Goal: Transaction & Acquisition: Register for event/course

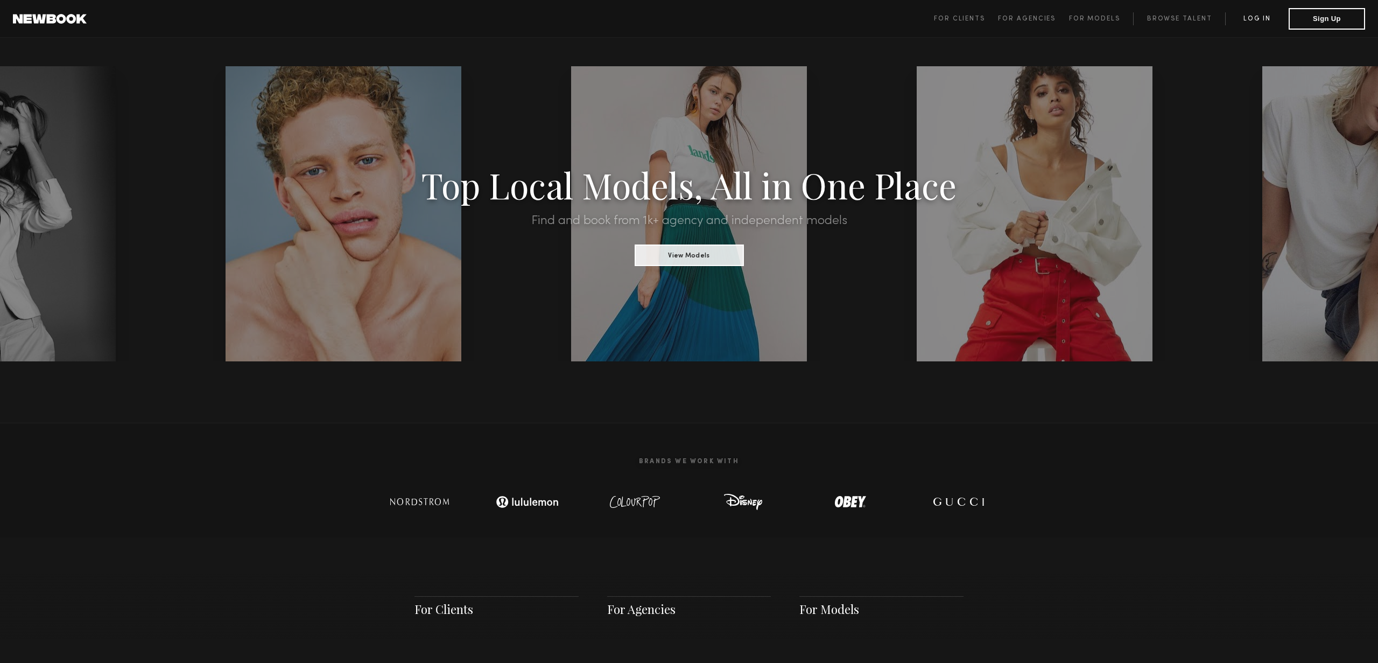
click at [1259, 20] on link "Log in" at bounding box center [1257, 18] width 64 height 13
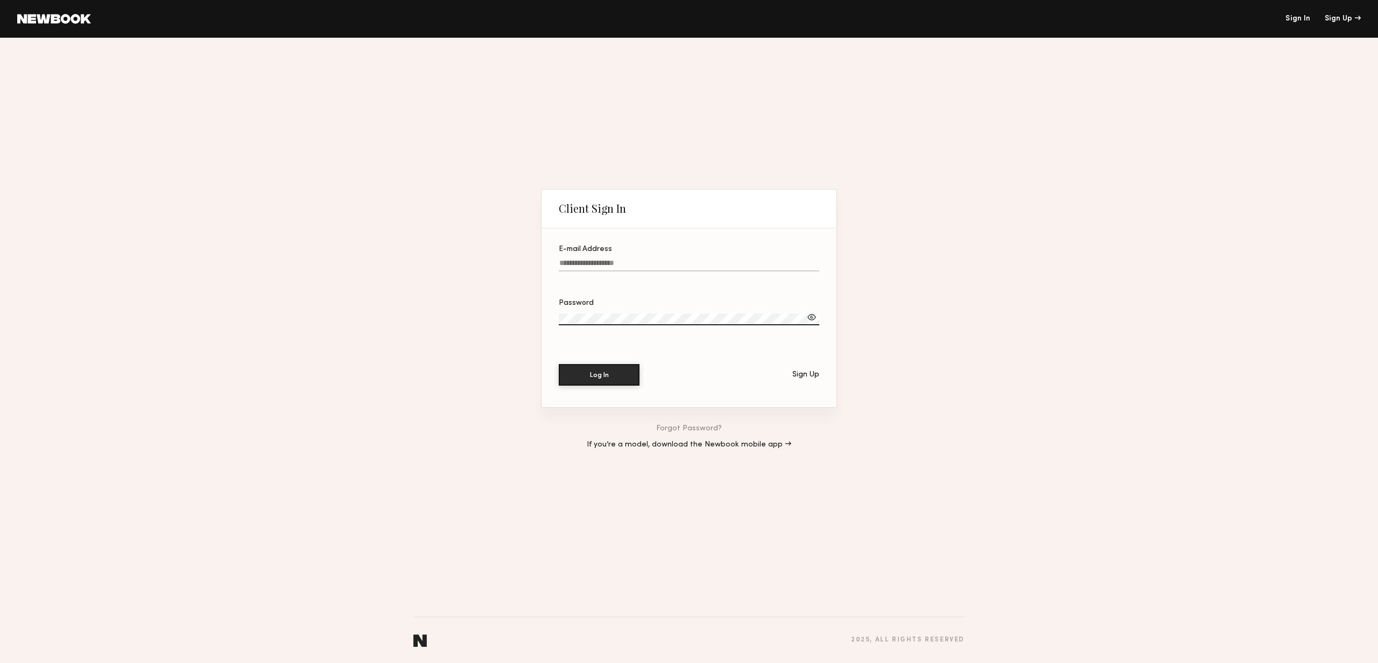
type input "**********"
click at [615, 381] on button "Log In" at bounding box center [599, 374] width 81 height 22
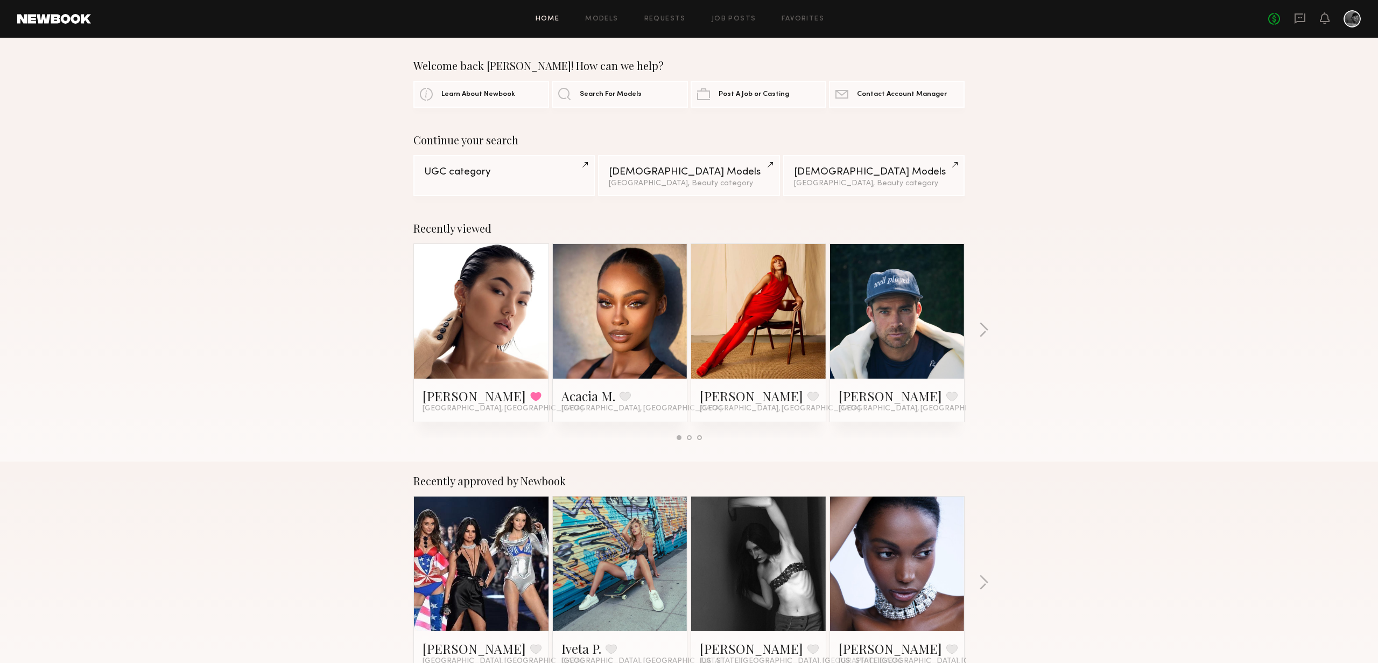
click at [1352, 18] on div at bounding box center [1352, 18] width 17 height 17
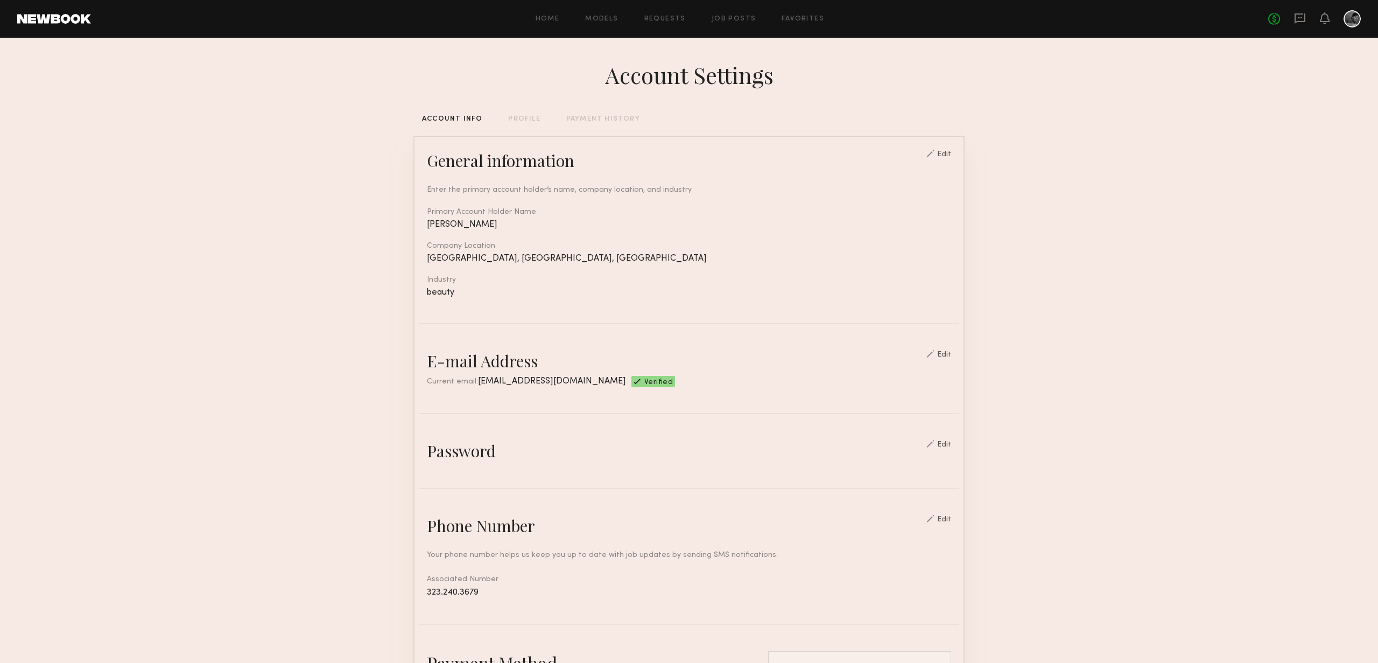
click at [1345, 23] on div at bounding box center [1352, 18] width 17 height 17
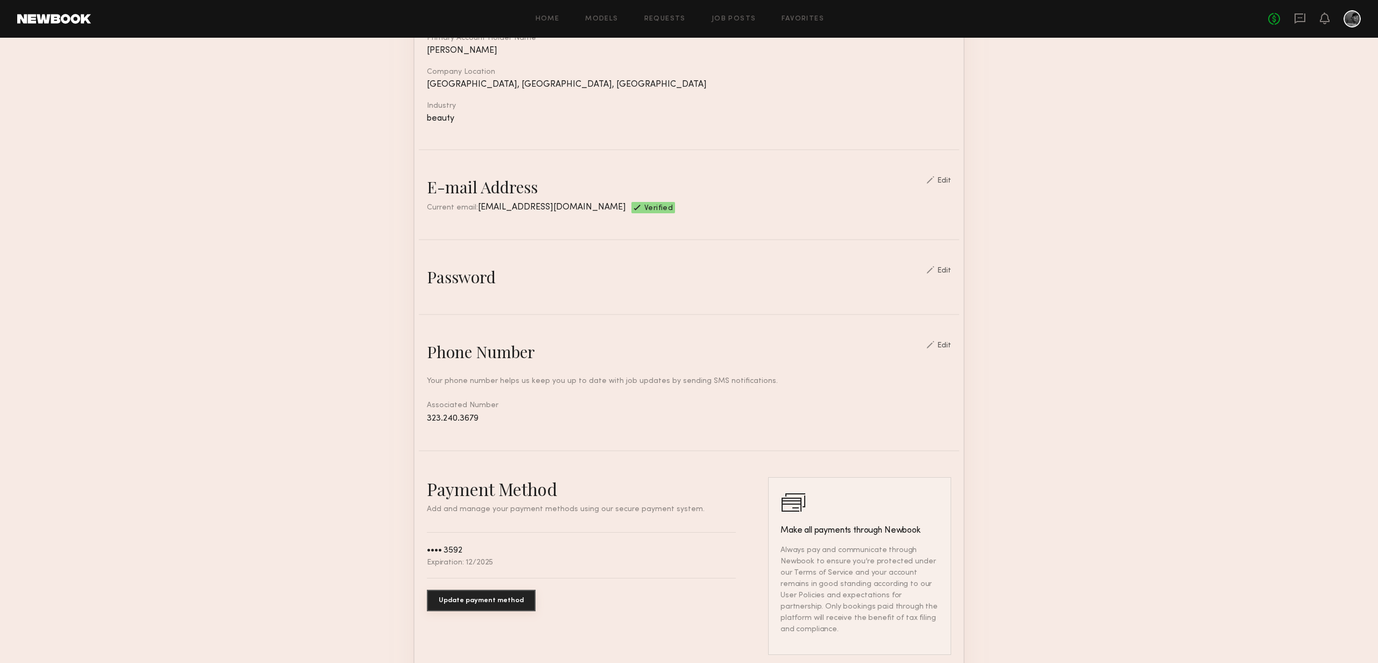
scroll to position [332, 0]
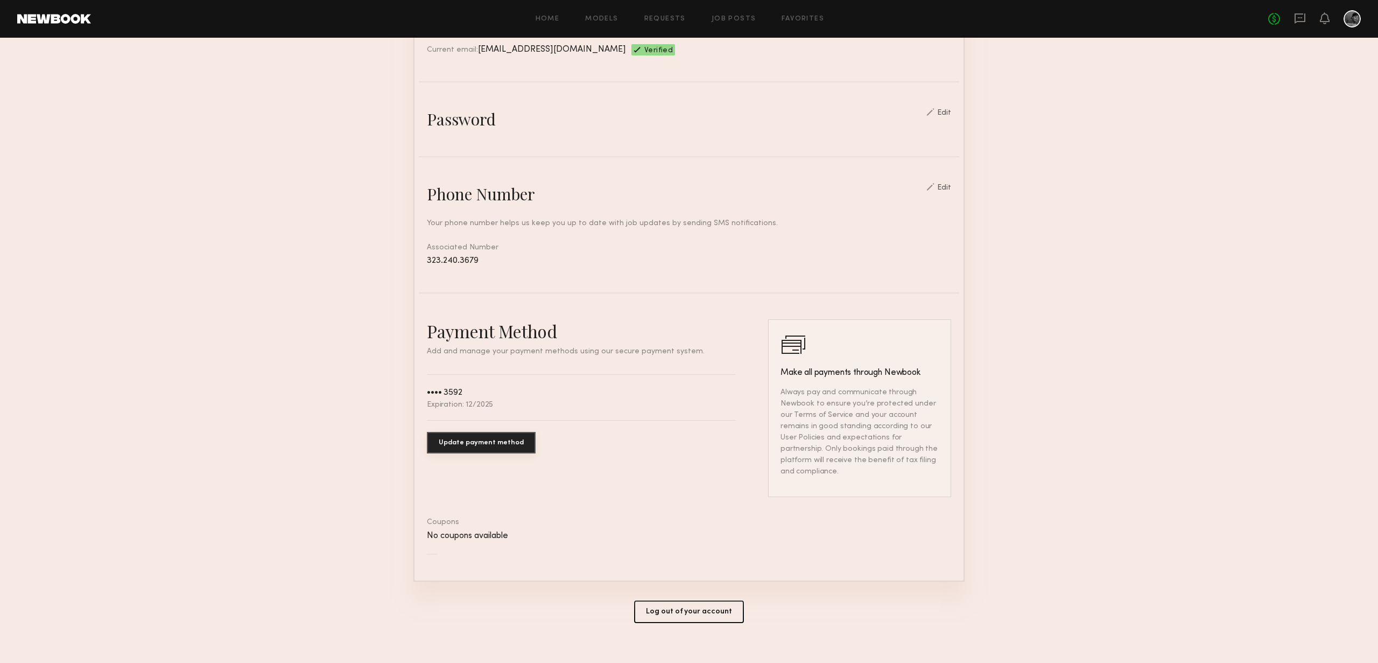
click at [703, 603] on button "Log out of your account" at bounding box center [689, 611] width 110 height 23
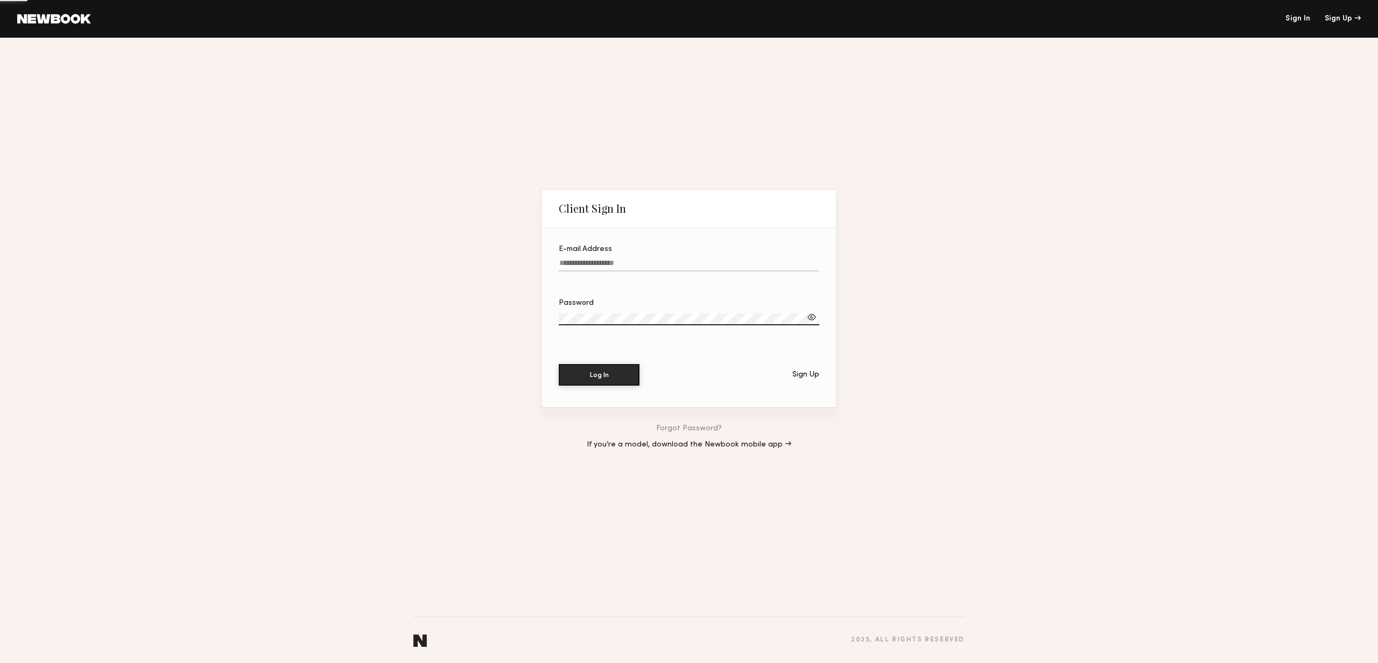
type input "**********"
click at [803, 375] on div "Sign Up" at bounding box center [805, 375] width 27 height 8
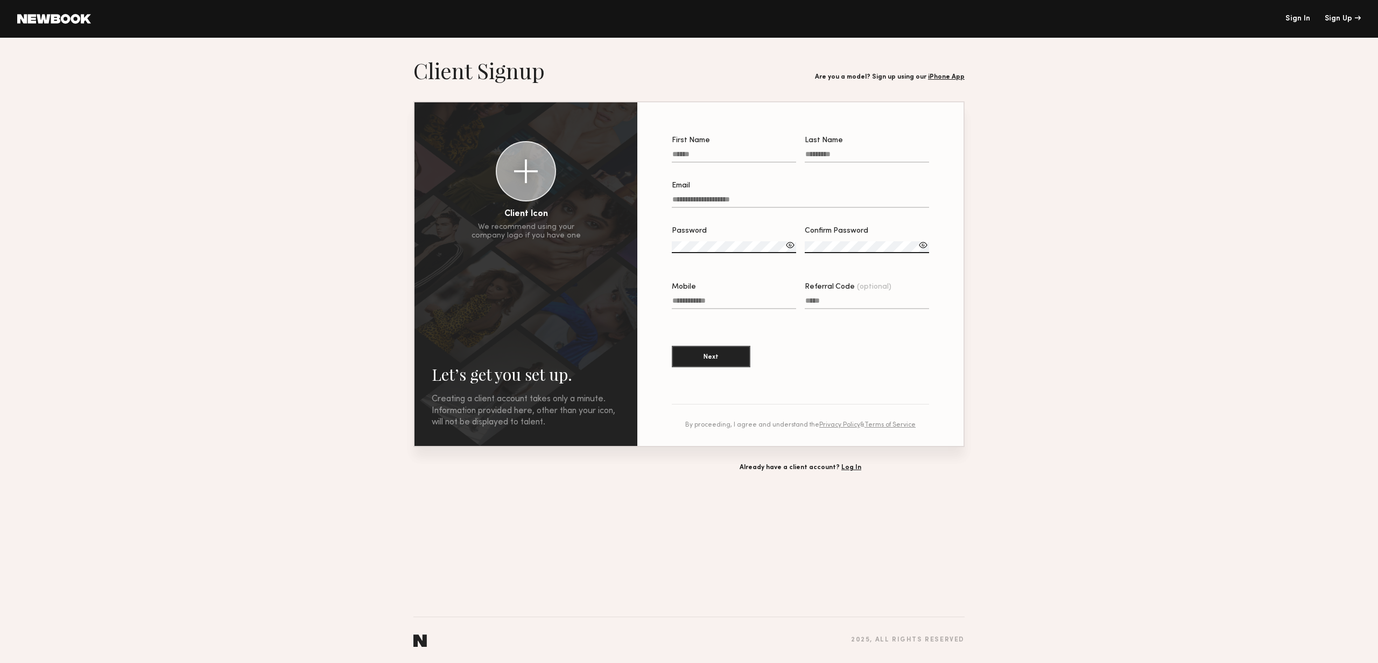
click at [700, 148] on label "First Name" at bounding box center [734, 155] width 124 height 37
click at [700, 150] on input "First Name" at bounding box center [734, 156] width 124 height 12
type input "*****"
type input "********"
type input "**********"
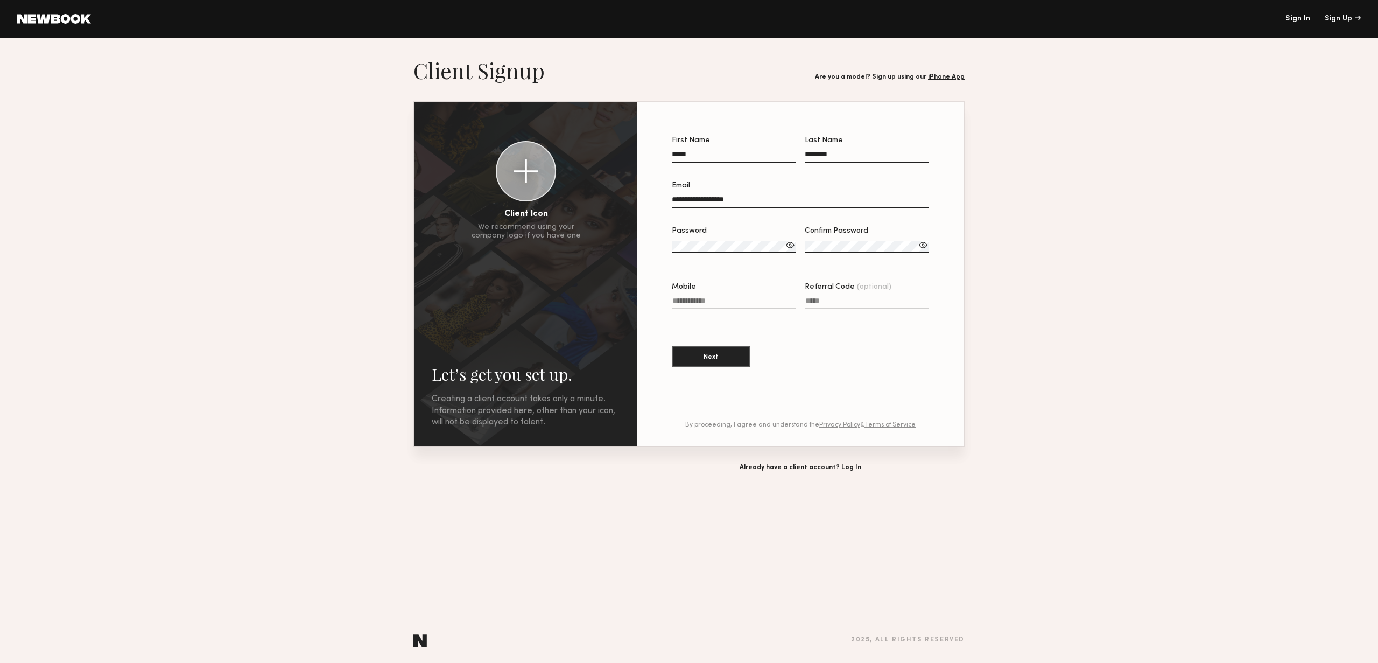
click at [692, 241] on label "Password" at bounding box center [734, 245] width 124 height 37
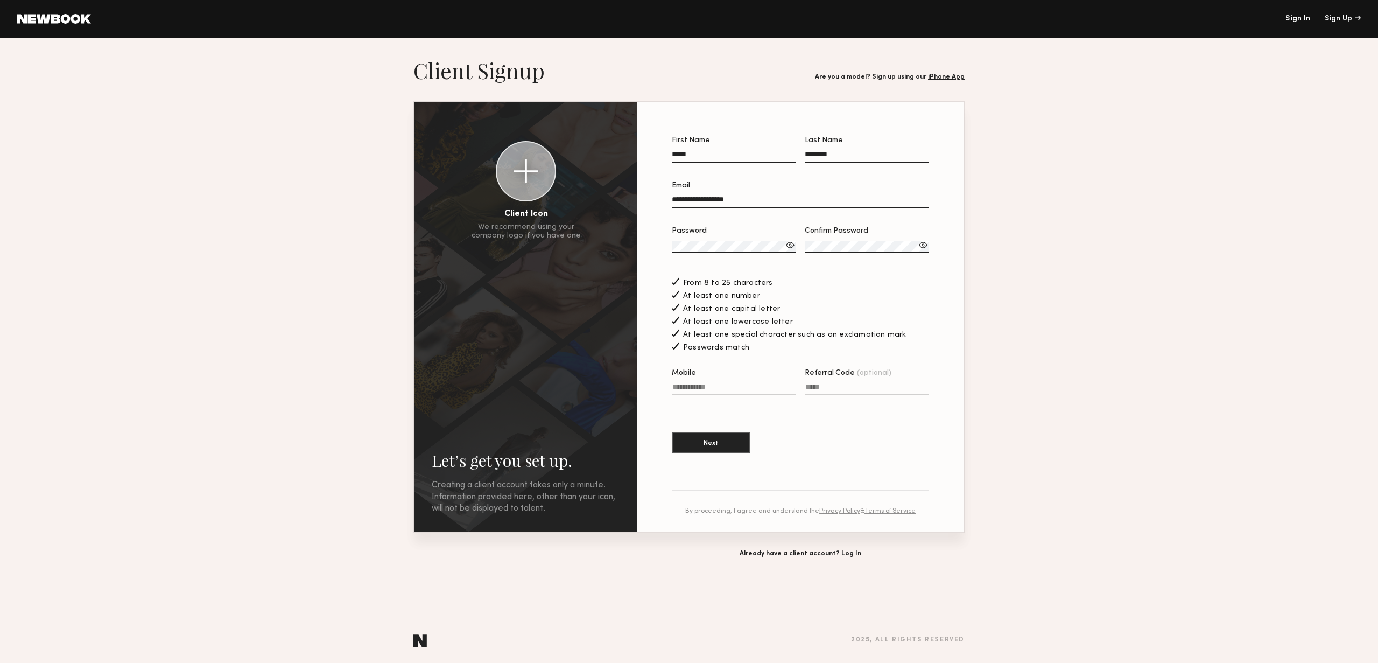
click at [709, 387] on input "Mobile" at bounding box center [734, 389] width 124 height 12
type input "**********"
click at [712, 449] on button "Next" at bounding box center [711, 442] width 79 height 22
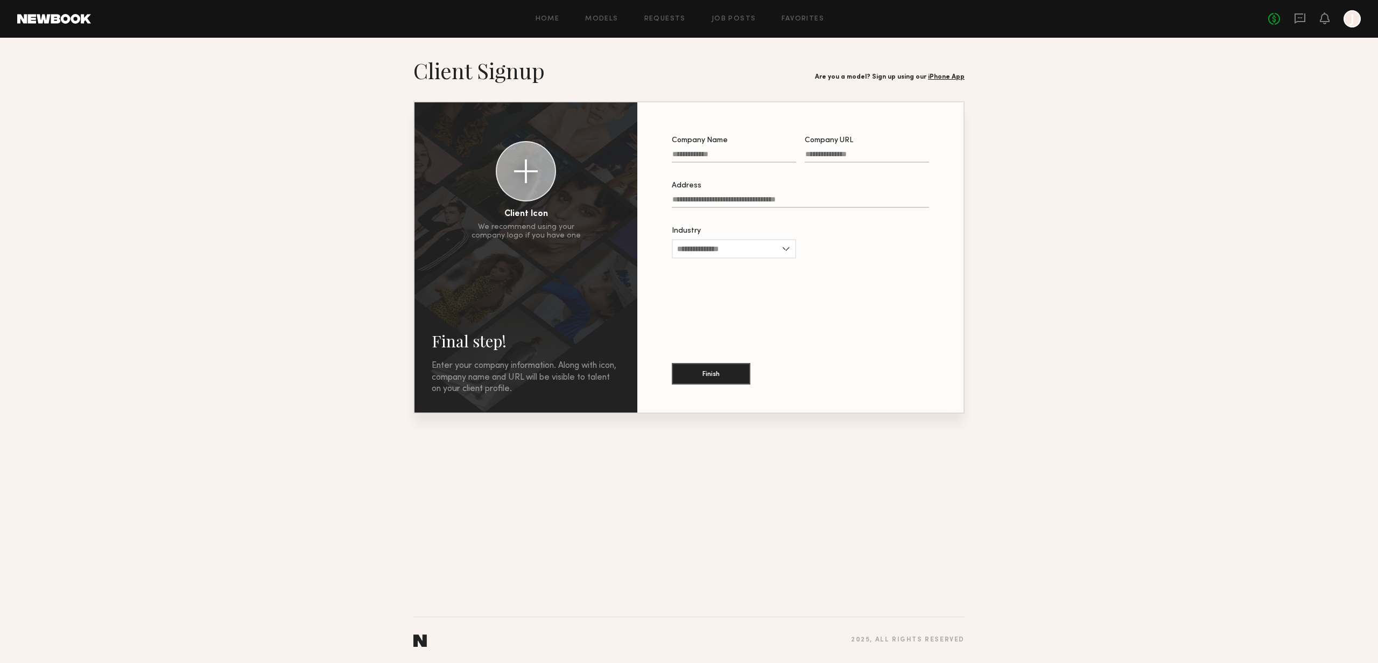
click at [713, 155] on input "Company Name" at bounding box center [734, 156] width 124 height 12
type input "**********"
click at [692, 205] on input "Address" at bounding box center [800, 201] width 257 height 12
type input "**********"
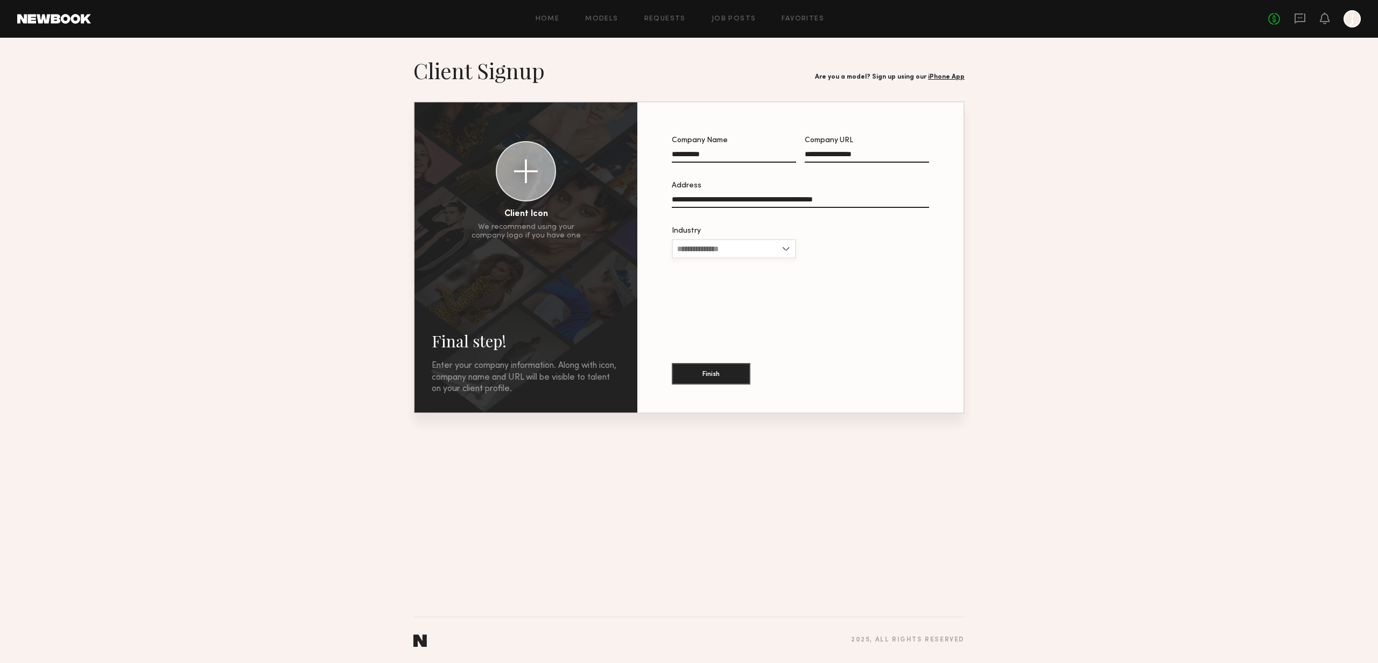
click at [728, 252] on input "Industry" at bounding box center [734, 248] width 124 height 19
click at [740, 295] on div "Cosmetics" at bounding box center [734, 301] width 122 height 17
type input "*********"
click at [717, 368] on button "Finish" at bounding box center [711, 373] width 79 height 22
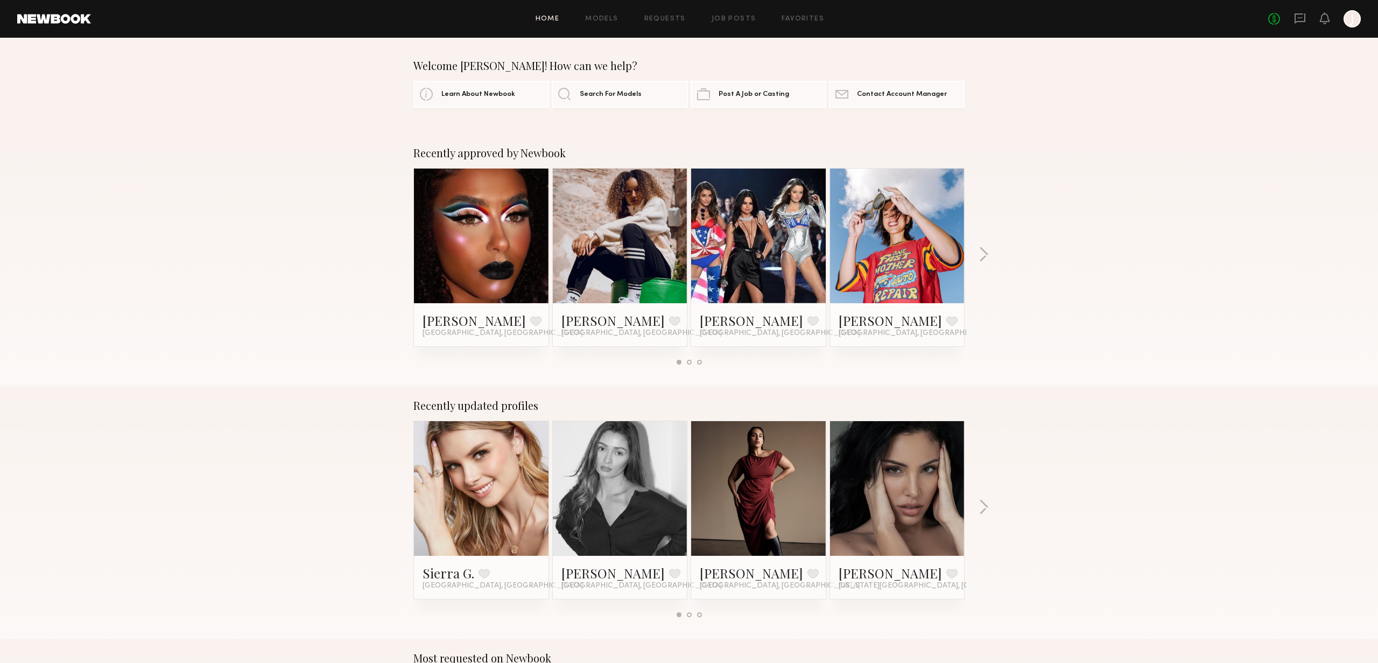
click at [1352, 18] on div at bounding box center [1352, 18] width 17 height 17
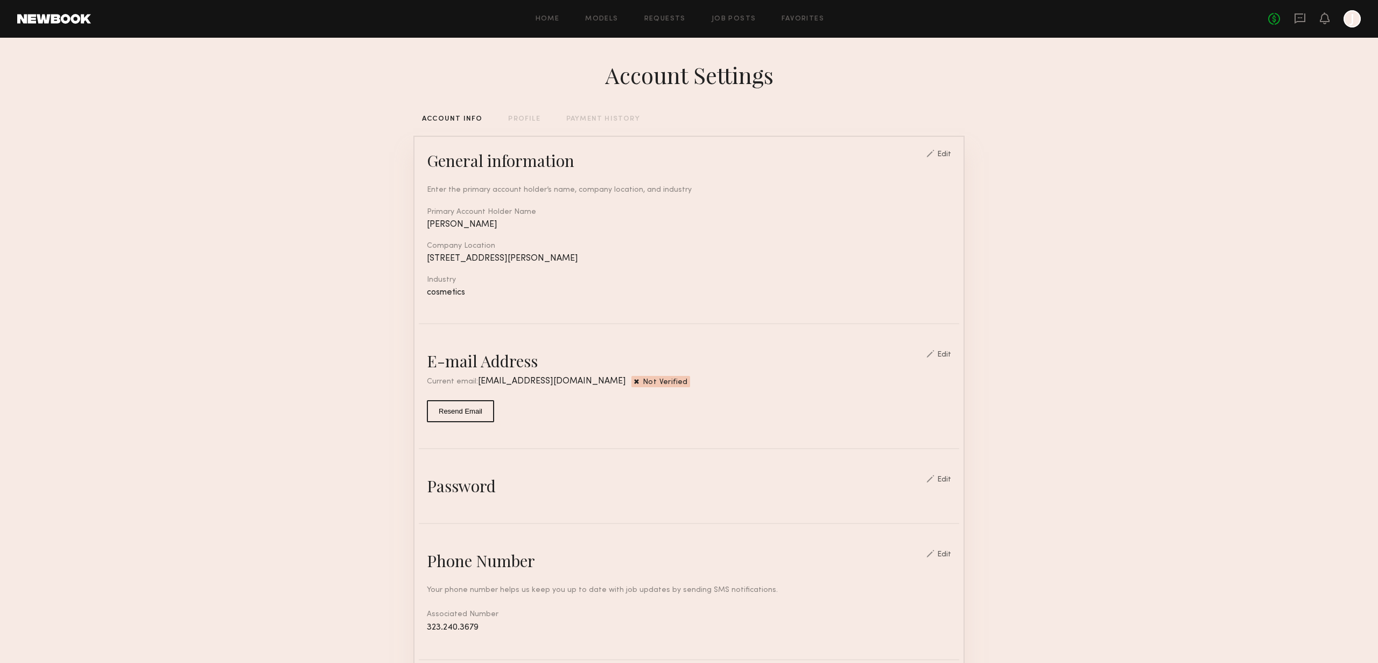
click at [523, 117] on div "PROFILE" at bounding box center [524, 119] width 32 height 7
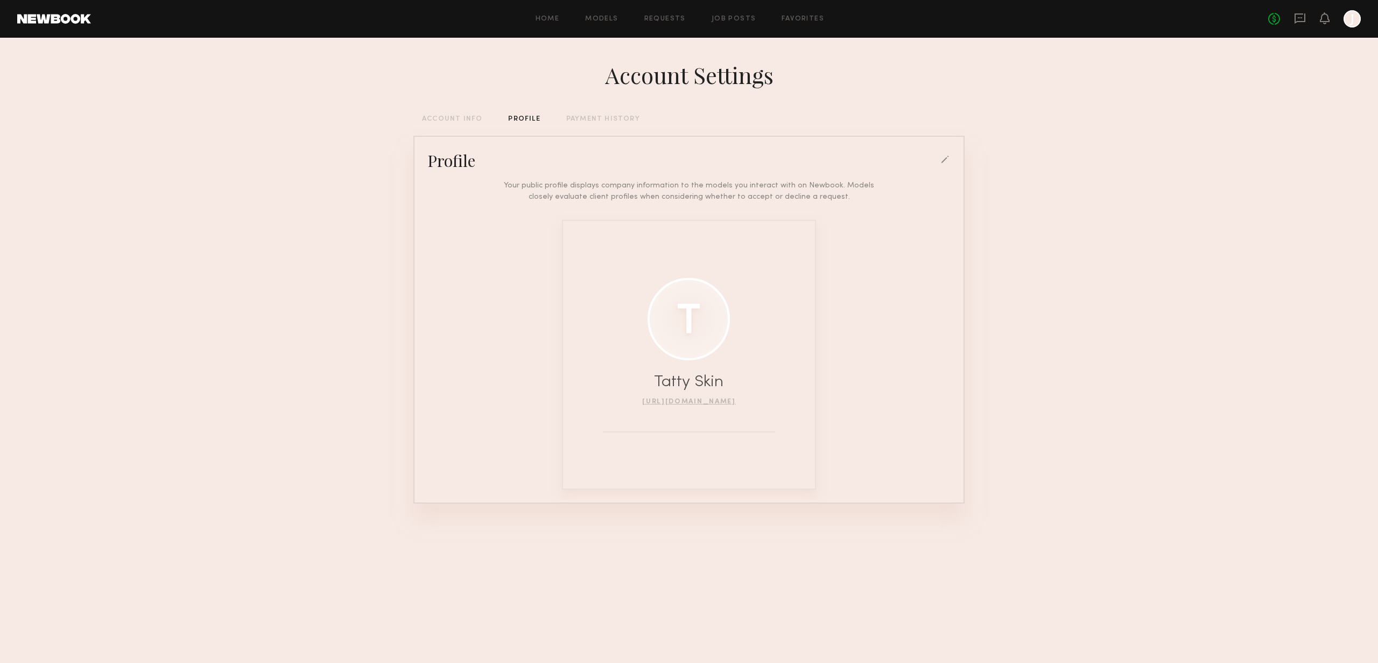
click at [691, 324] on div at bounding box center [689, 319] width 82 height 82
click at [943, 159] on div at bounding box center [946, 161] width 10 height 10
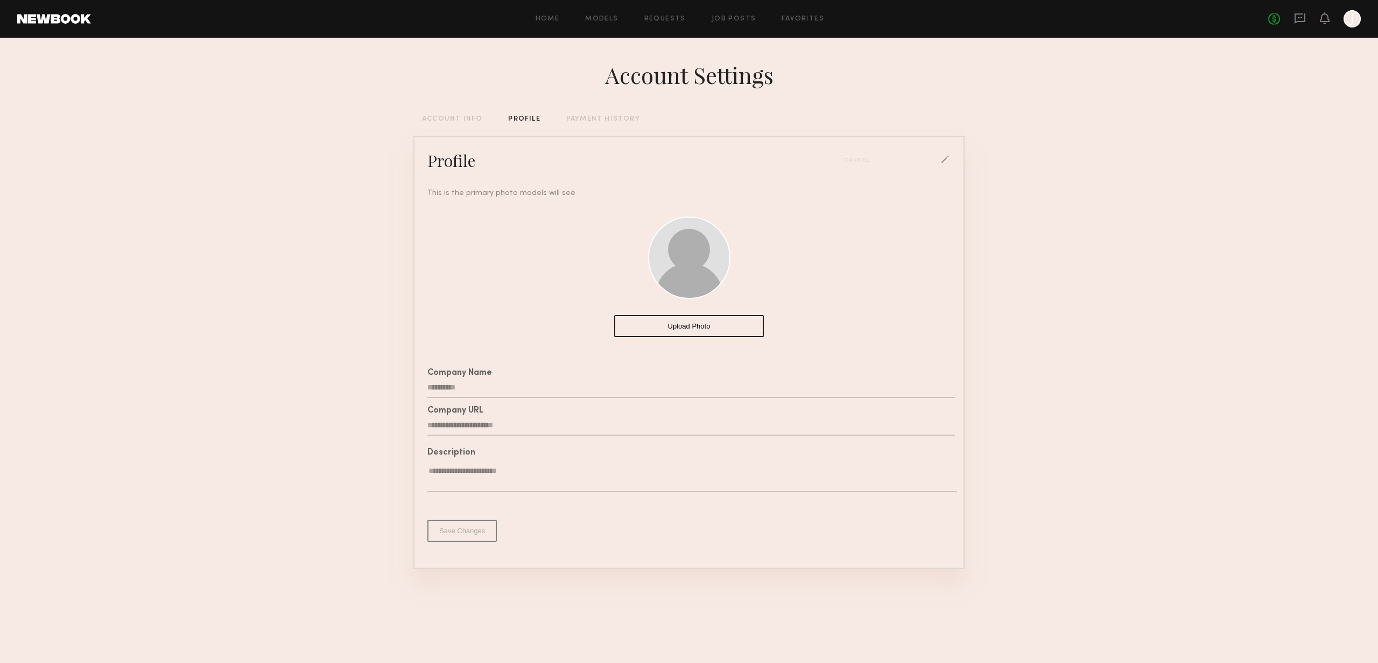
click at [682, 325] on button "Upload Photo" at bounding box center [689, 326] width 150 height 22
drag, startPoint x: 696, startPoint y: 273, endPoint x: 696, endPoint y: 288, distance: 14.5
click at [696, 288] on div at bounding box center [689, 257] width 82 height 82
click at [486, 527] on button "Save Changes" at bounding box center [461, 530] width 69 height 22
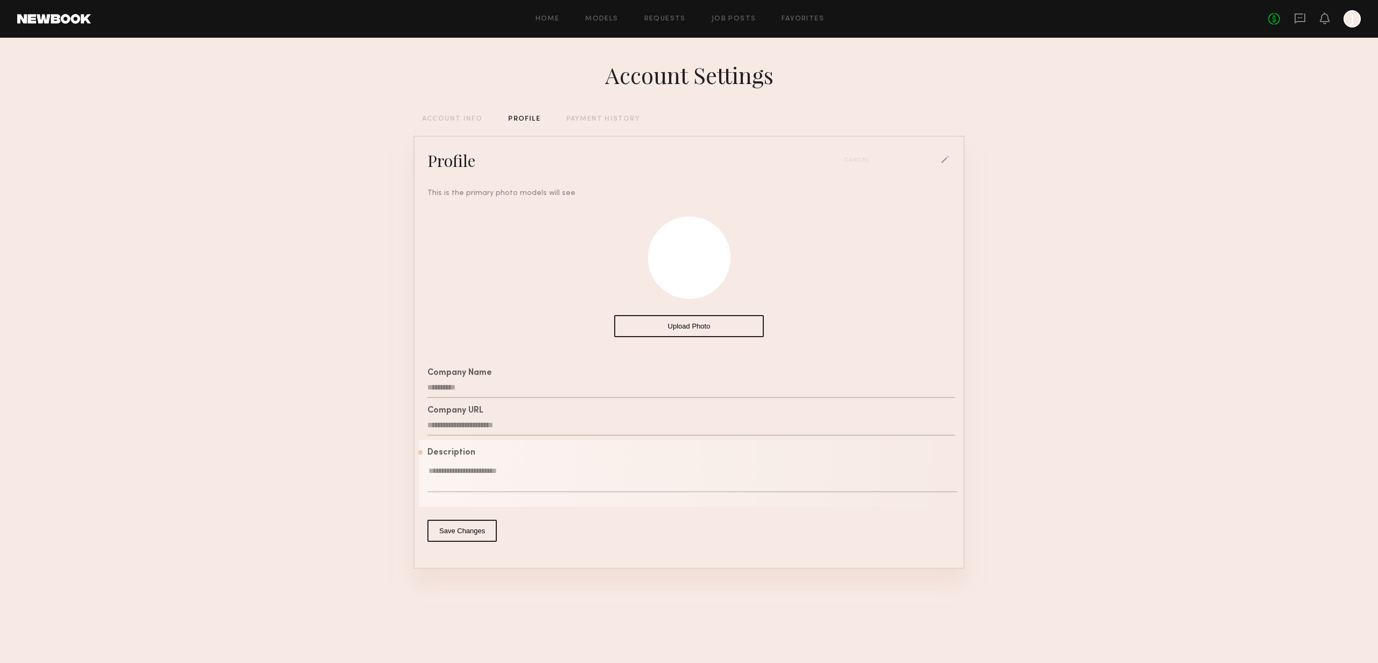
click at [476, 476] on textarea at bounding box center [692, 479] width 530 height 26
click at [517, 469] on textarea "**********" at bounding box center [692, 479] width 530 height 26
paste textarea "**********"
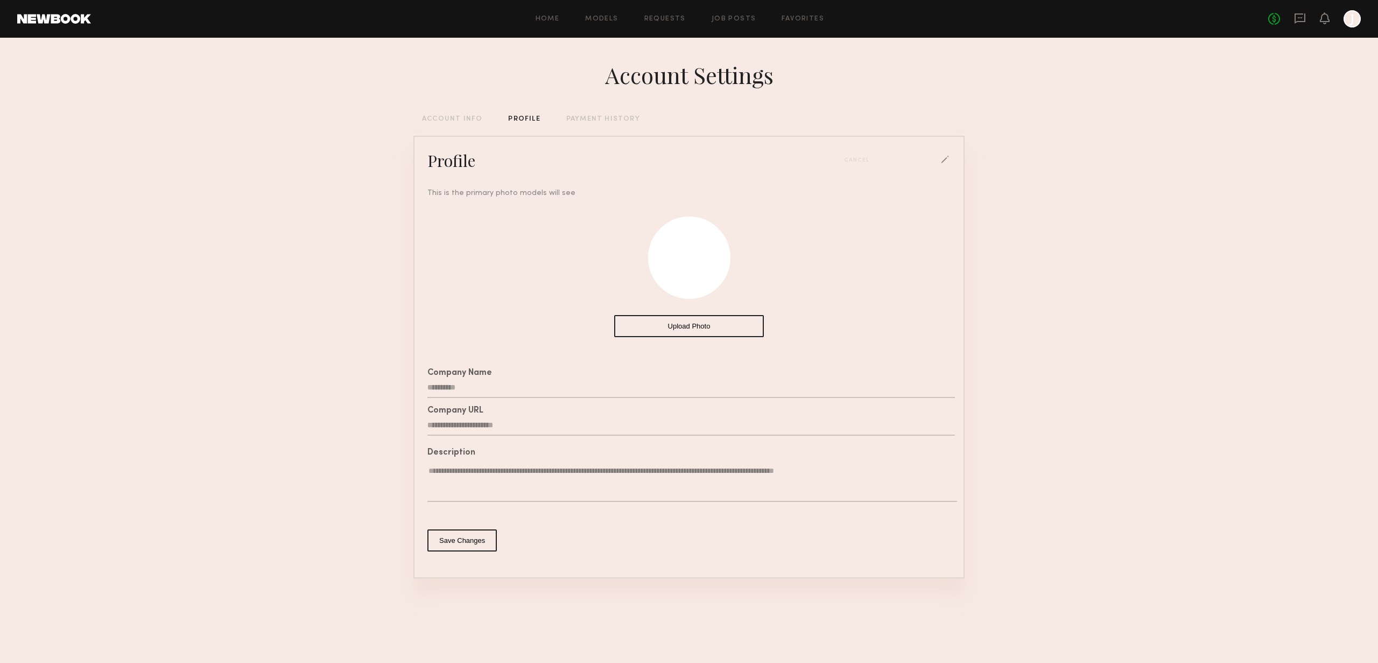
type textarea "**********"
click at [466, 547] on button "Save Changes" at bounding box center [461, 540] width 69 height 22
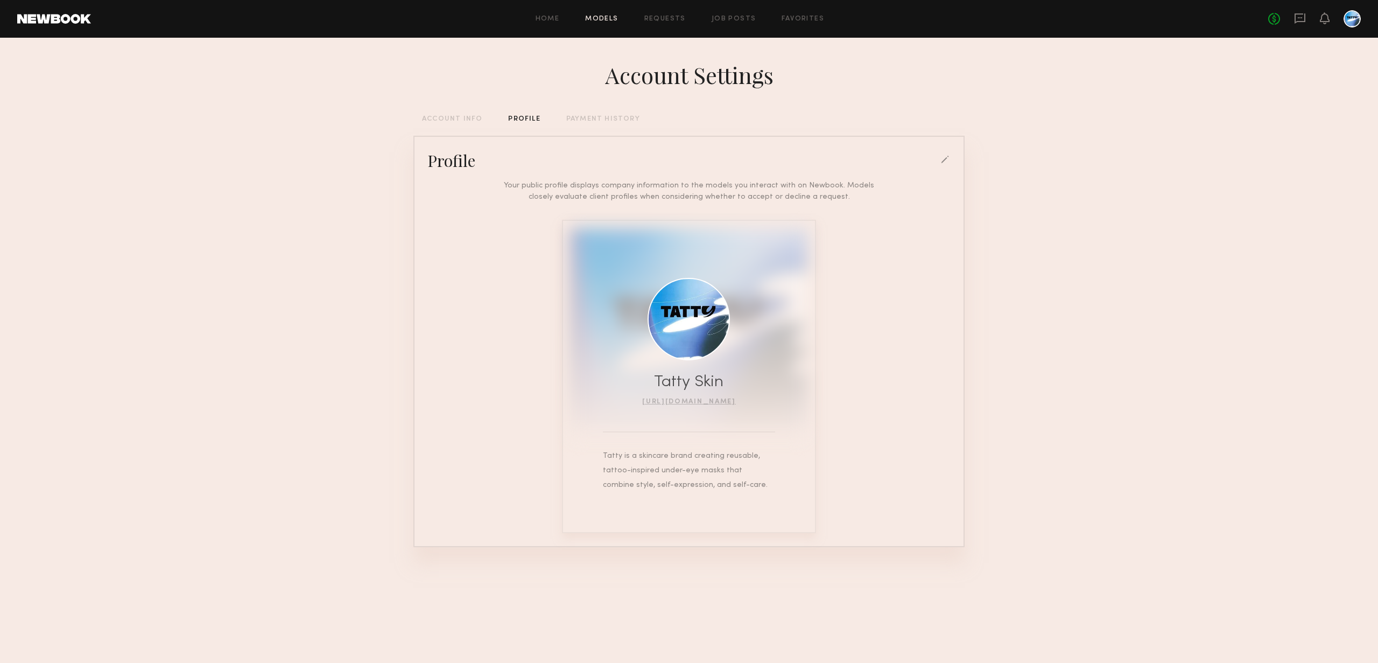
click at [601, 17] on link "Models" at bounding box center [601, 19] width 33 height 7
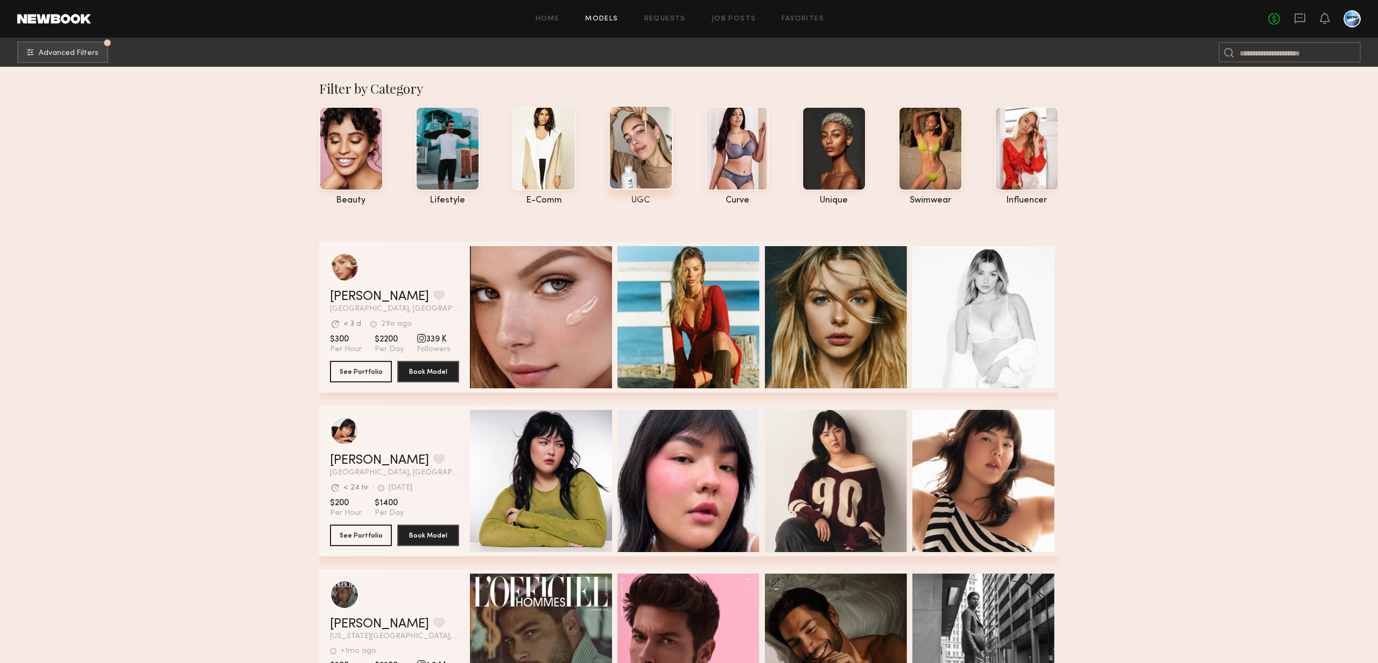
click at [651, 171] on div at bounding box center [641, 148] width 64 height 84
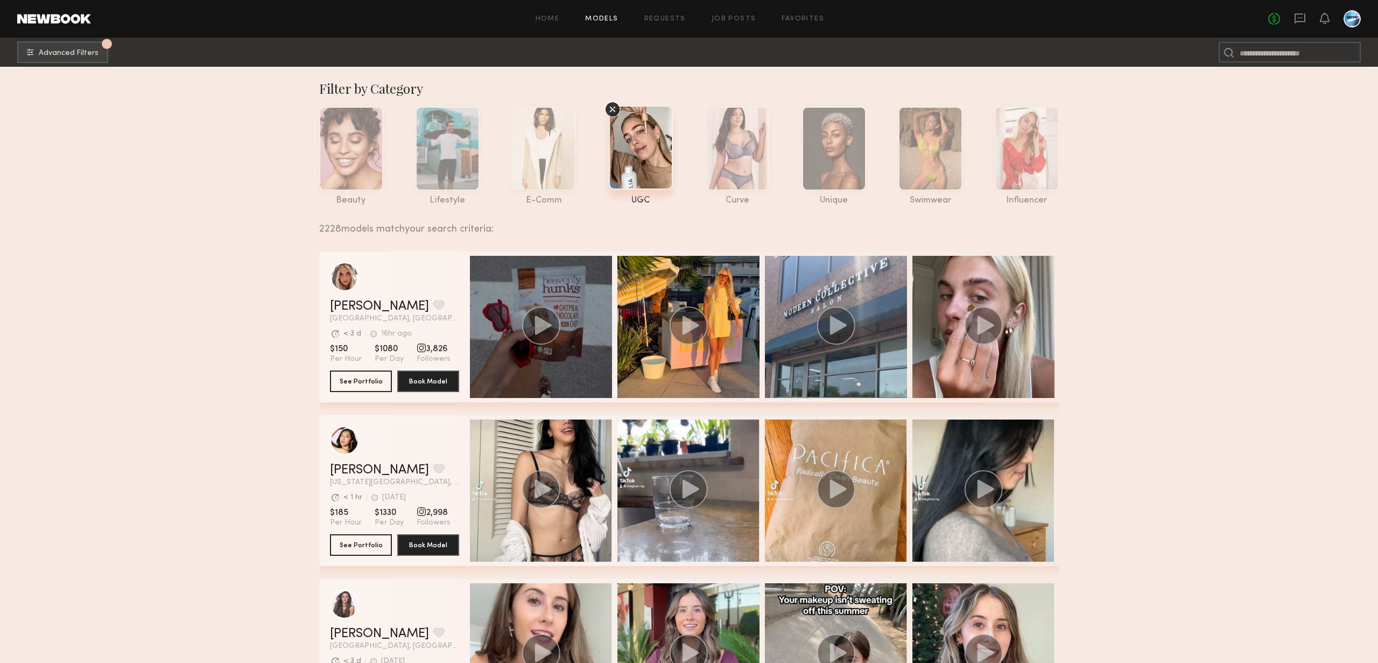
click at [536, 325] on icon "grid" at bounding box center [543, 324] width 17 height 19
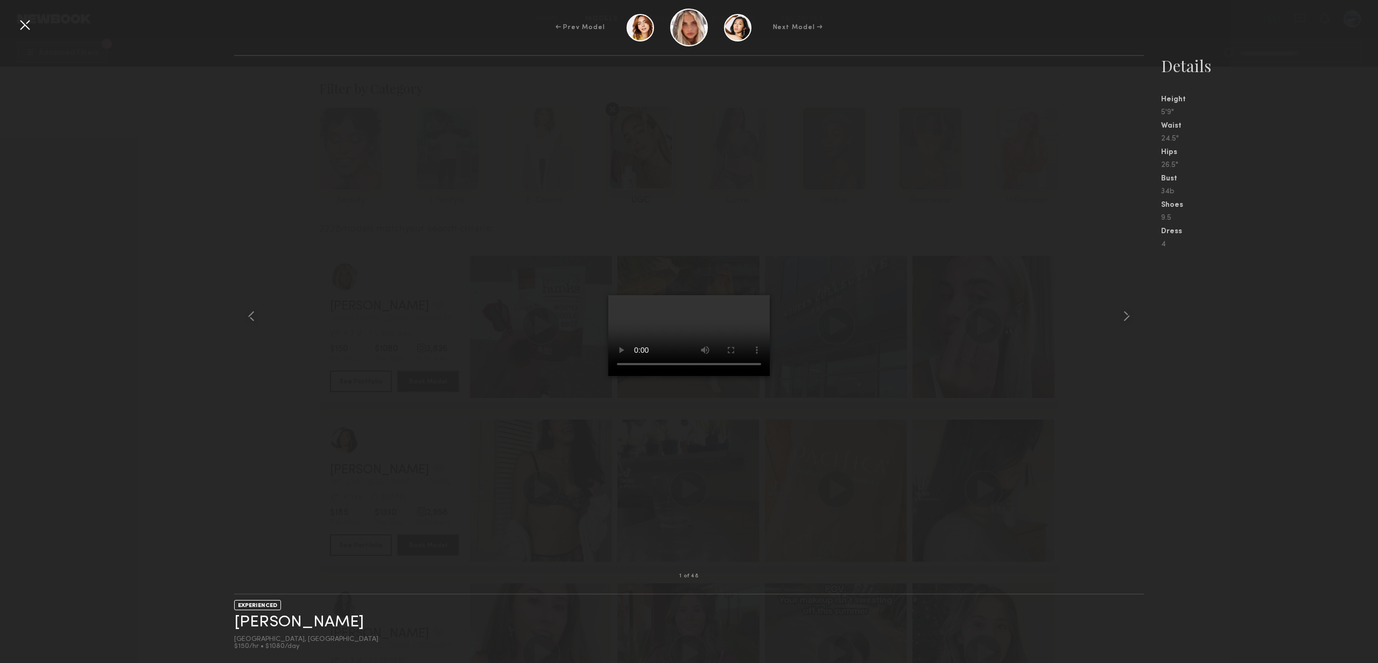
click at [389, 443] on div at bounding box center [689, 316] width 910 height 486
click at [1133, 317] on common-icon at bounding box center [1126, 315] width 17 height 17
click at [853, 404] on div at bounding box center [689, 316] width 910 height 486
click at [20, 23] on div at bounding box center [24, 24] width 17 height 17
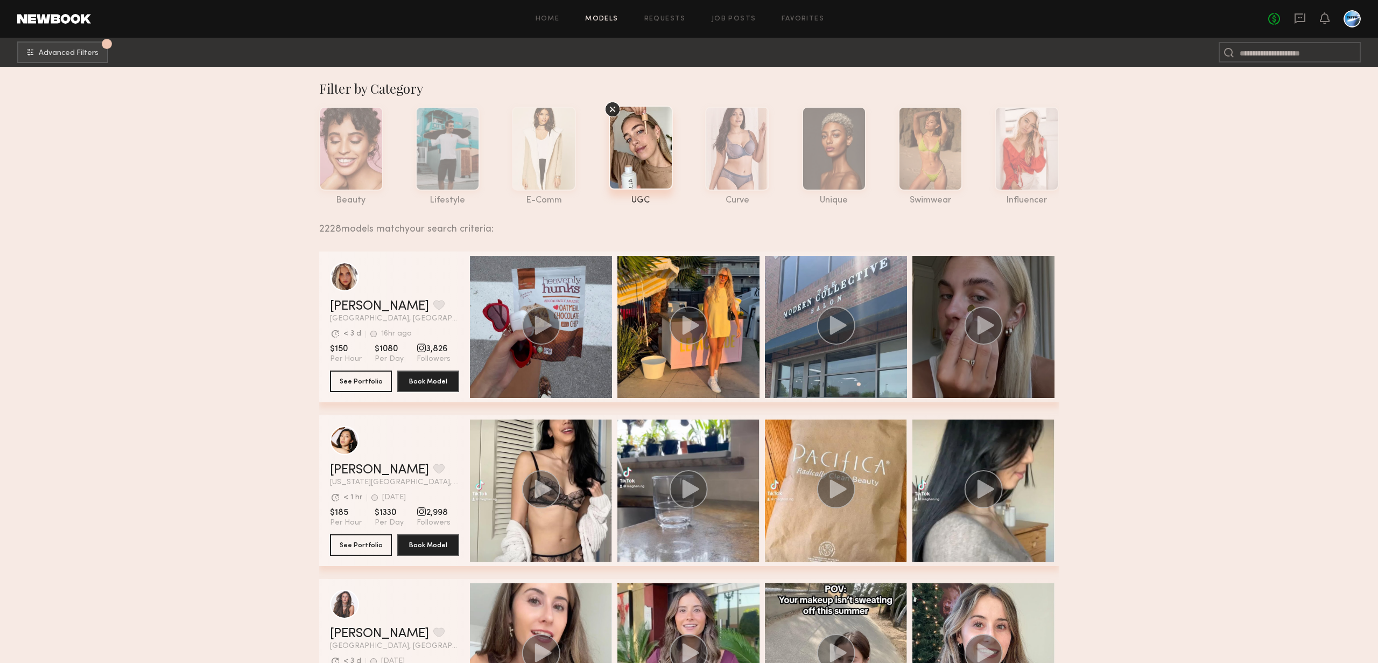
click at [986, 322] on icon "grid" at bounding box center [985, 324] width 17 height 19
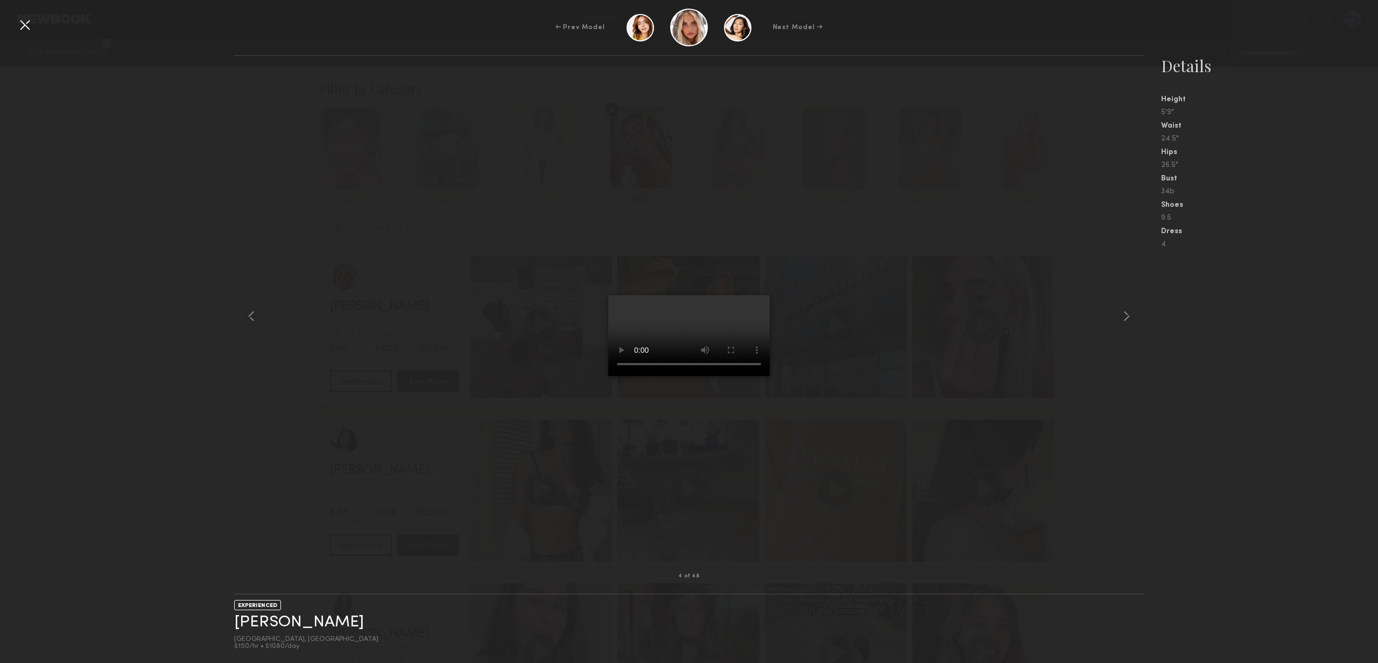
click at [333, 198] on div at bounding box center [689, 316] width 910 height 486
click at [28, 22] on div at bounding box center [24, 24] width 17 height 17
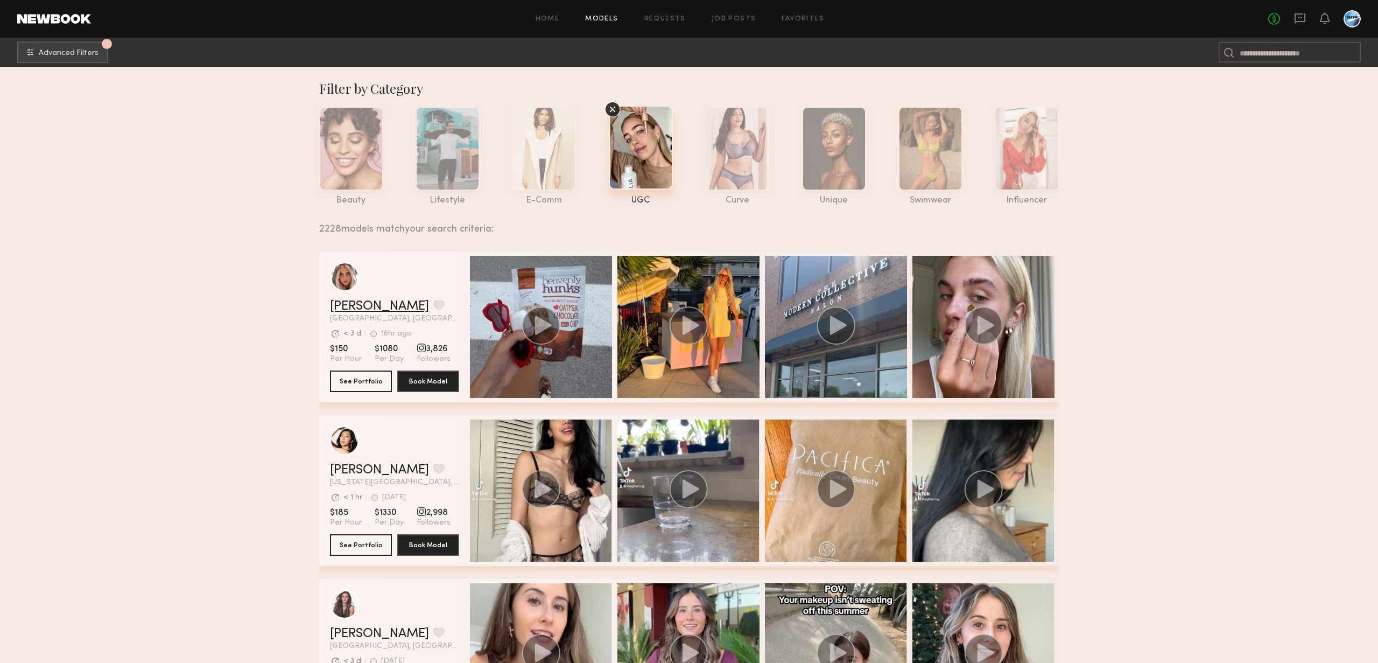
click at [343, 306] on link "Allea S." at bounding box center [379, 306] width 99 height 13
click at [552, 24] on div "Home Models Requests Job Posts Favorites Sign Out No fees up to $5,000" at bounding box center [726, 18] width 1270 height 17
click at [551, 20] on link "Home" at bounding box center [548, 19] width 24 height 7
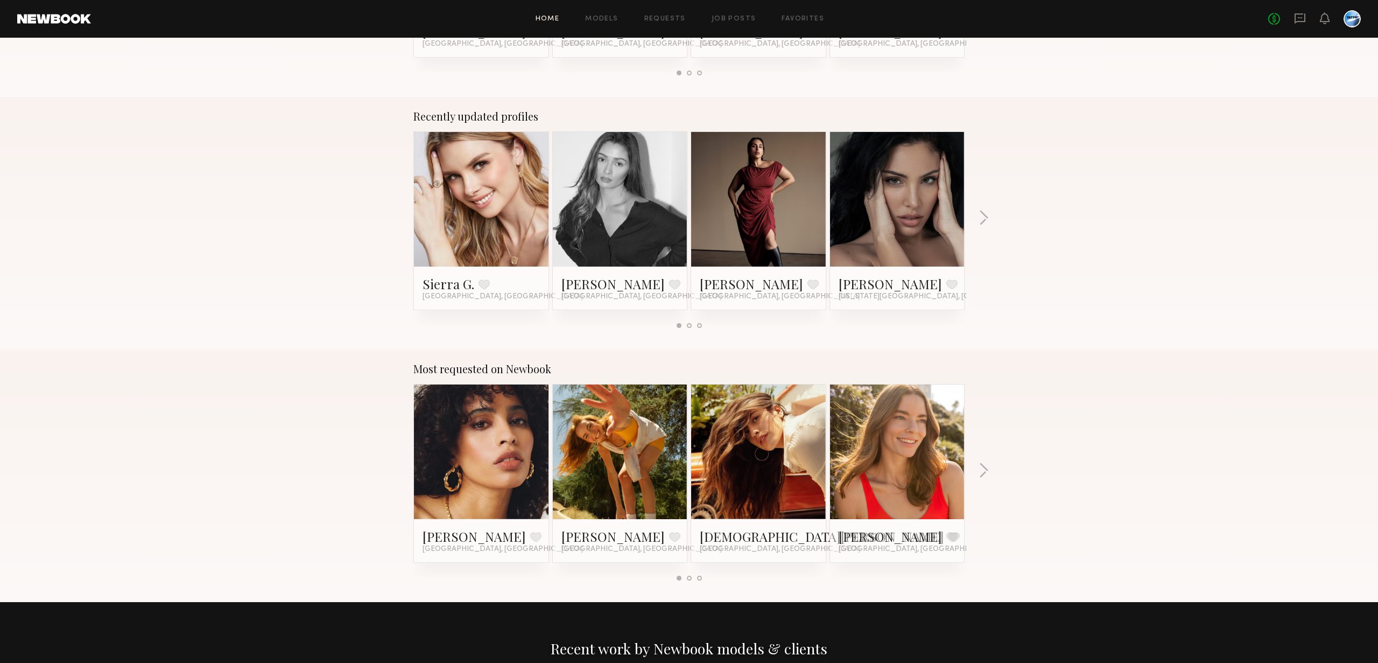
scroll to position [391, 0]
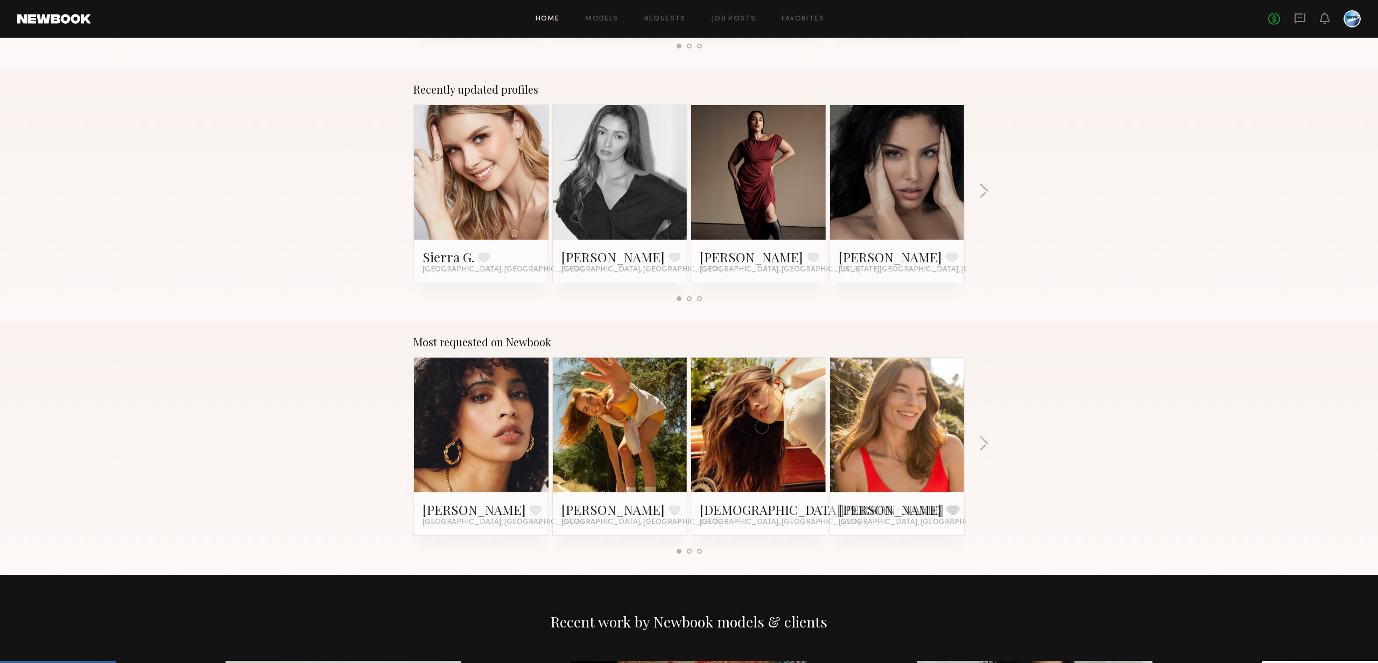
click at [784, 441] on link at bounding box center [759, 424] width 66 height 135
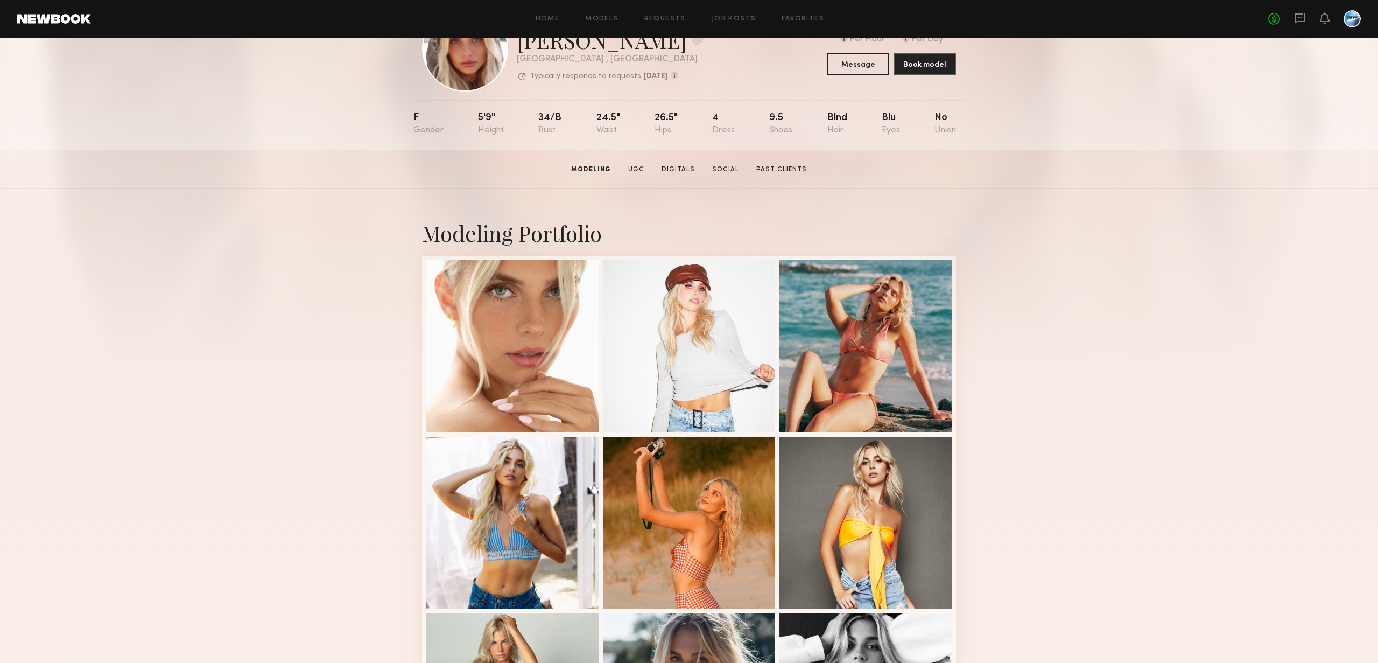
scroll to position [25, 0]
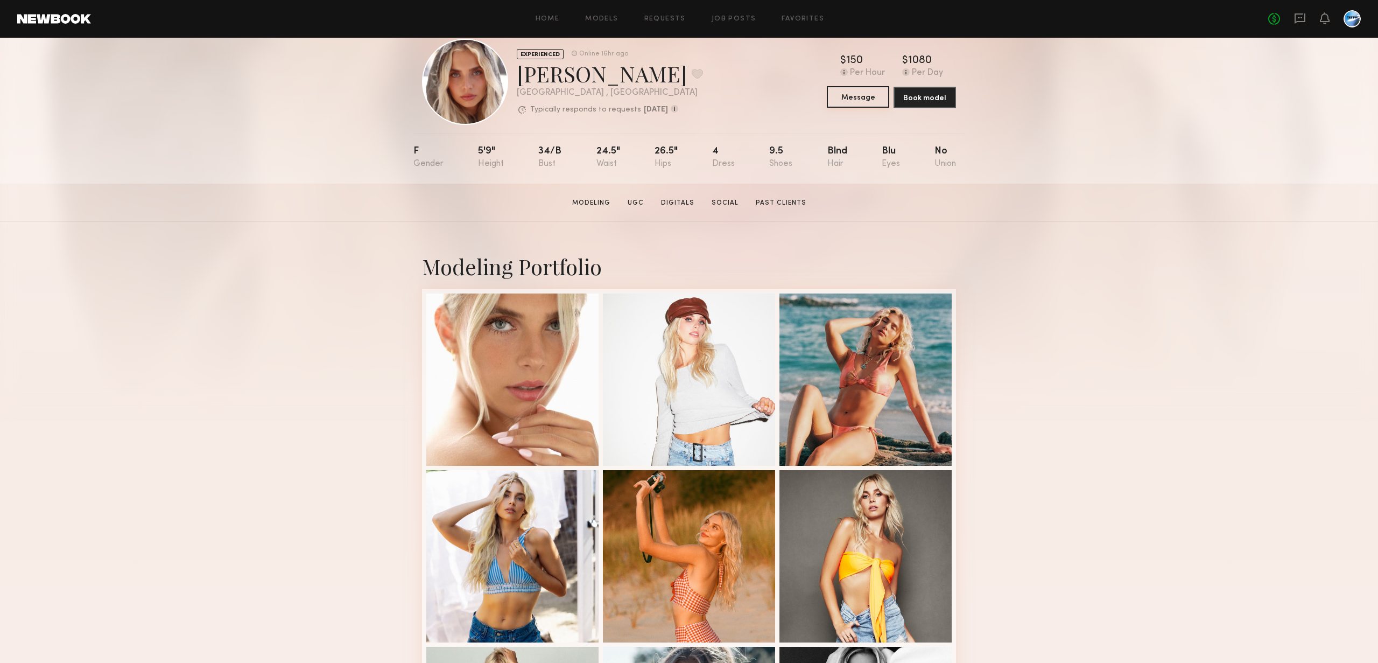
click at [873, 102] on button "Message" at bounding box center [858, 97] width 62 height 22
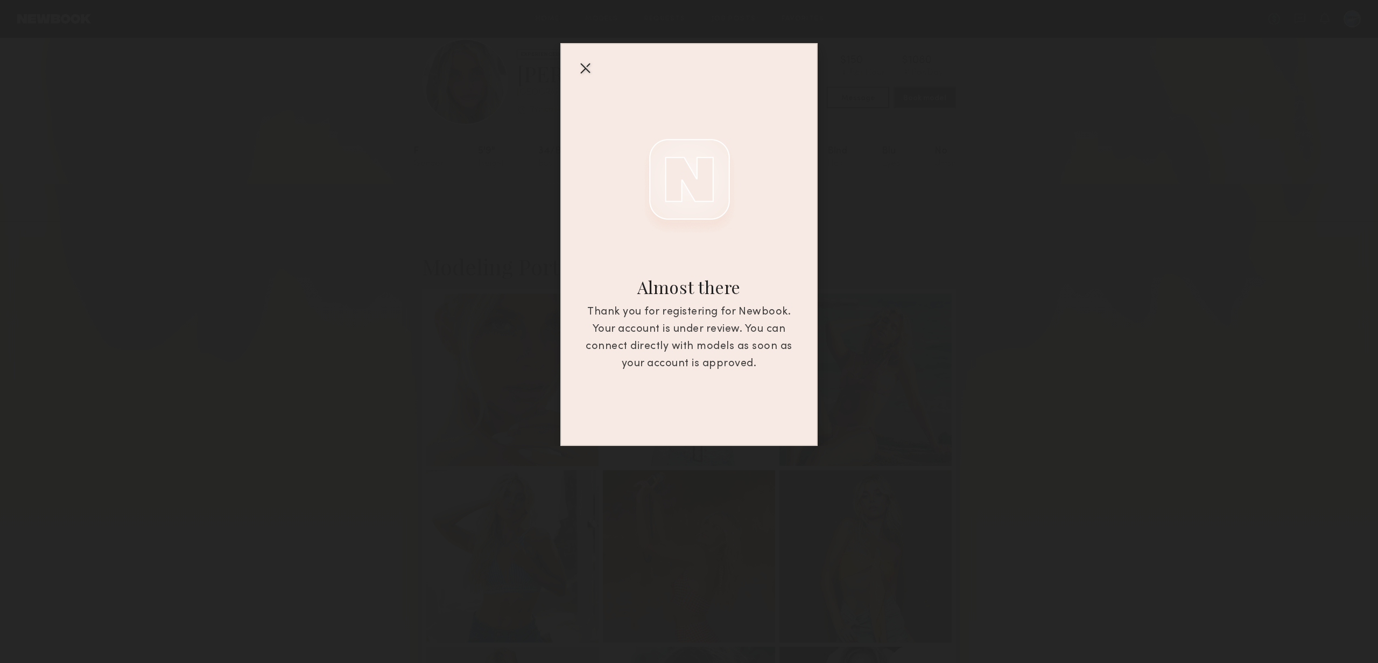
click at [578, 64] on div at bounding box center [585, 67] width 17 height 17
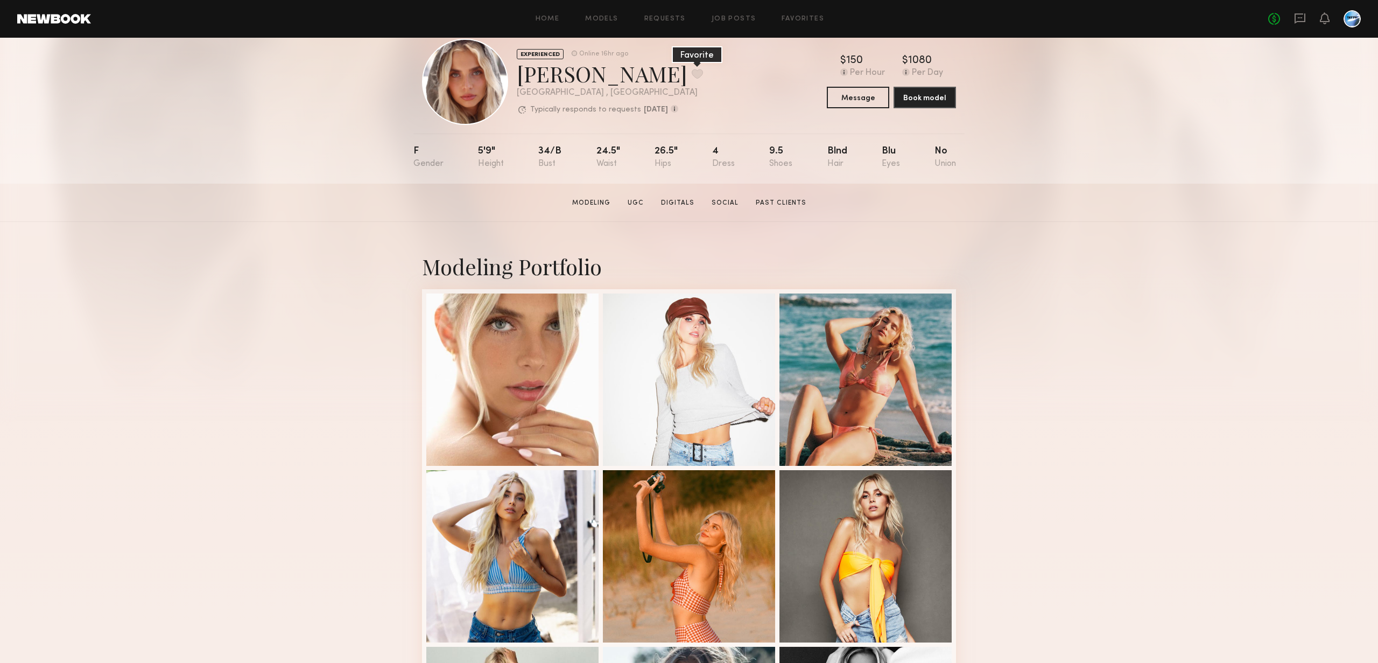
click at [692, 78] on button at bounding box center [697, 74] width 11 height 10
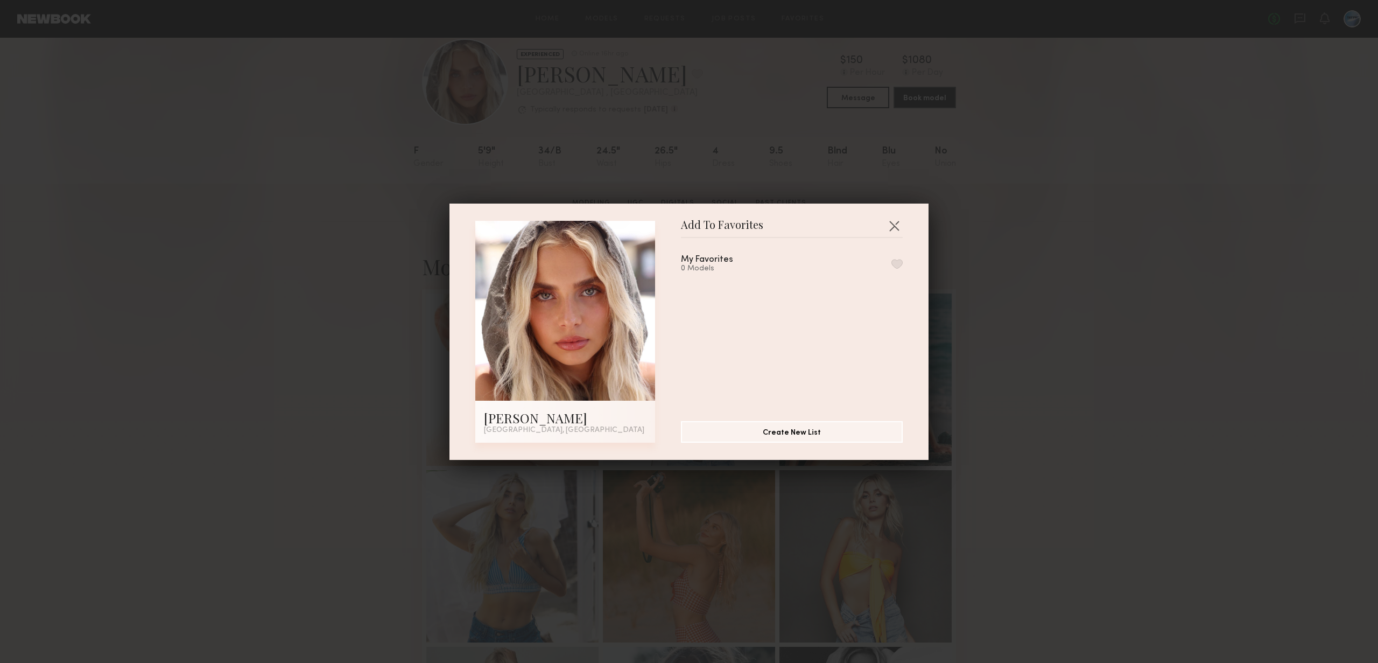
click at [743, 260] on div "My Favorites 0 Models" at bounding box center [720, 264] width 78 height 18
click at [891, 261] on button "button" at bounding box center [896, 264] width 11 height 10
click at [994, 362] on div "Add To Favorites Allea S. Los Angeles, CA Add To Favorites My Favorites 1 Model…" at bounding box center [689, 331] width 1378 height 663
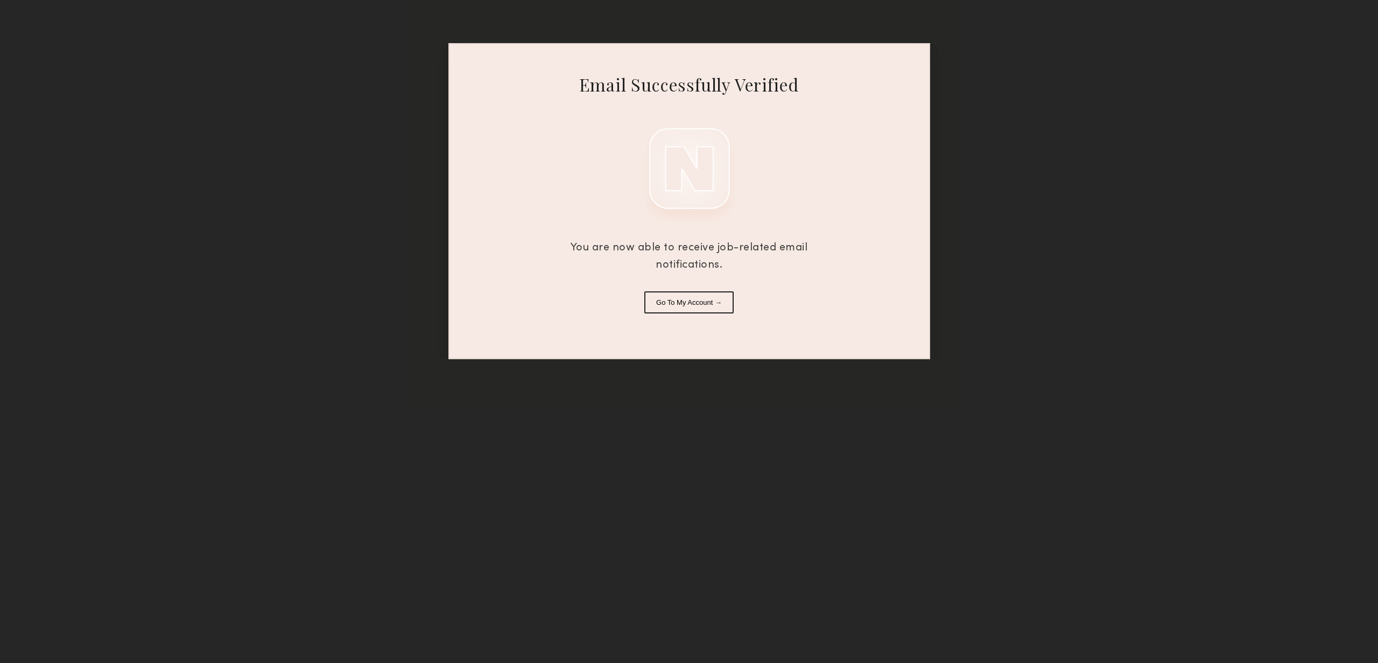
click at [685, 304] on button "Go To My Account →" at bounding box center [688, 302] width 89 height 22
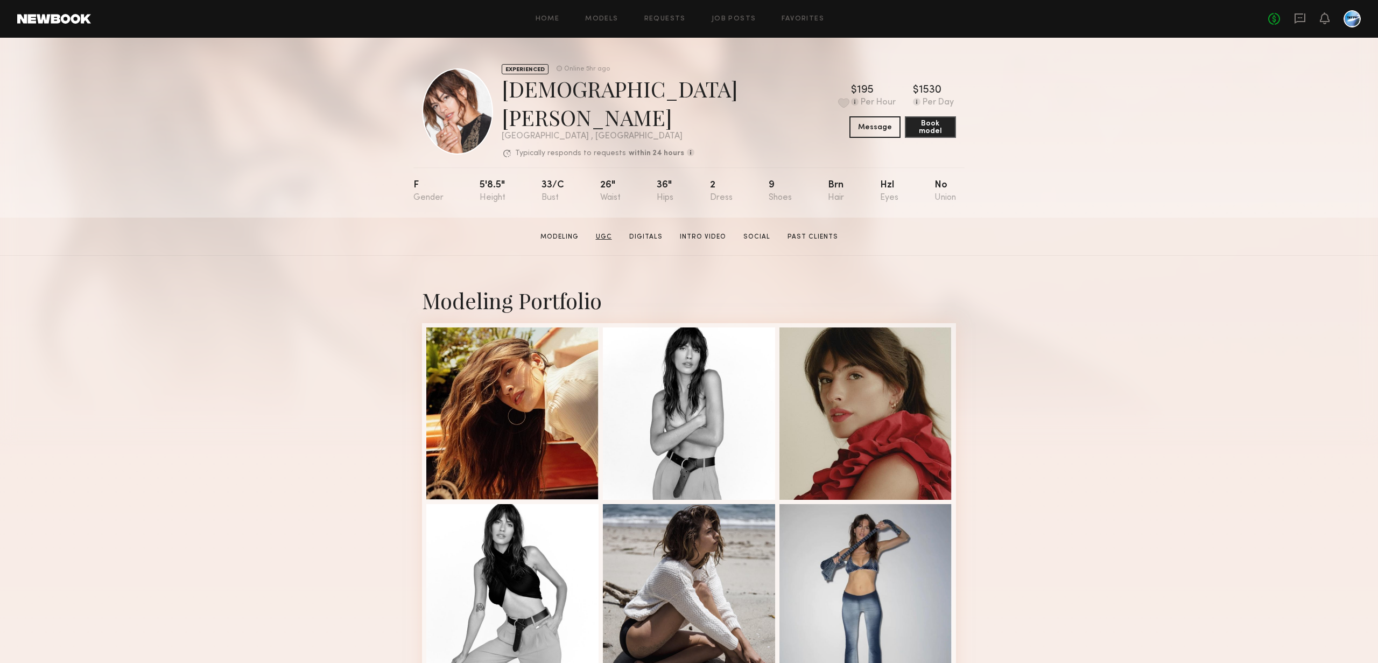
click at [609, 232] on link "UGC" at bounding box center [604, 237] width 25 height 10
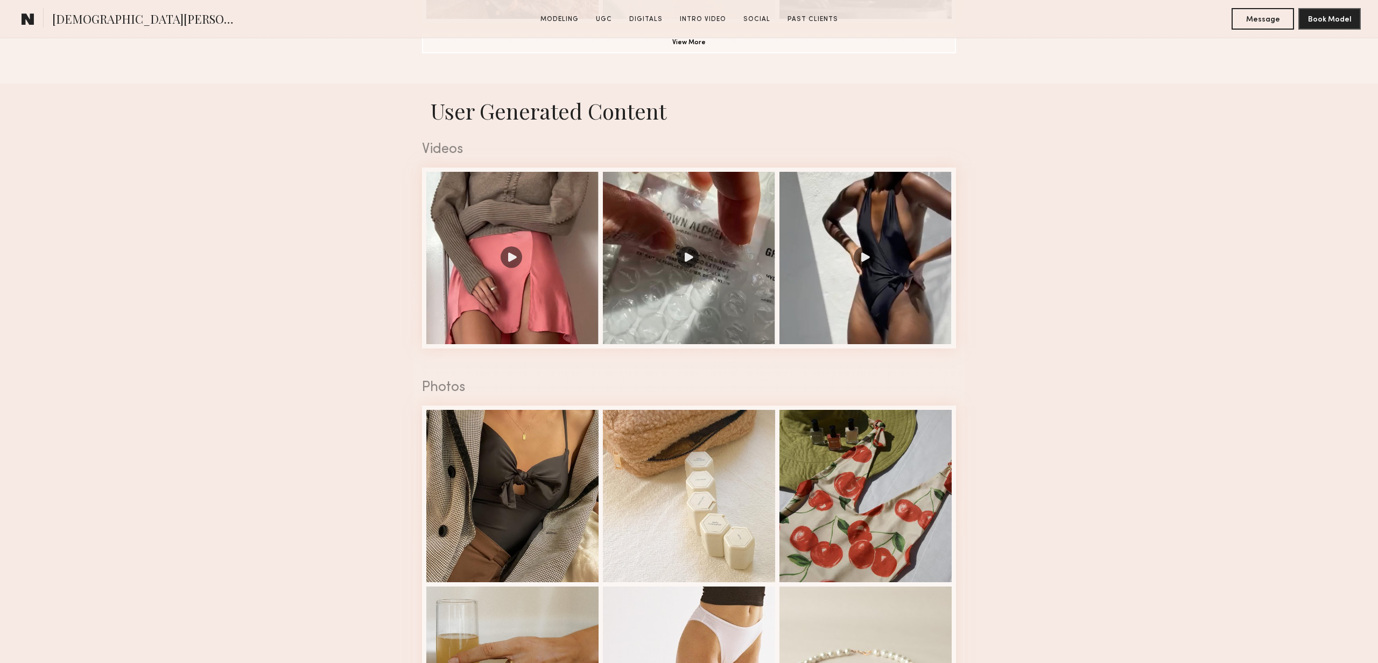
scroll to position [1020, 0]
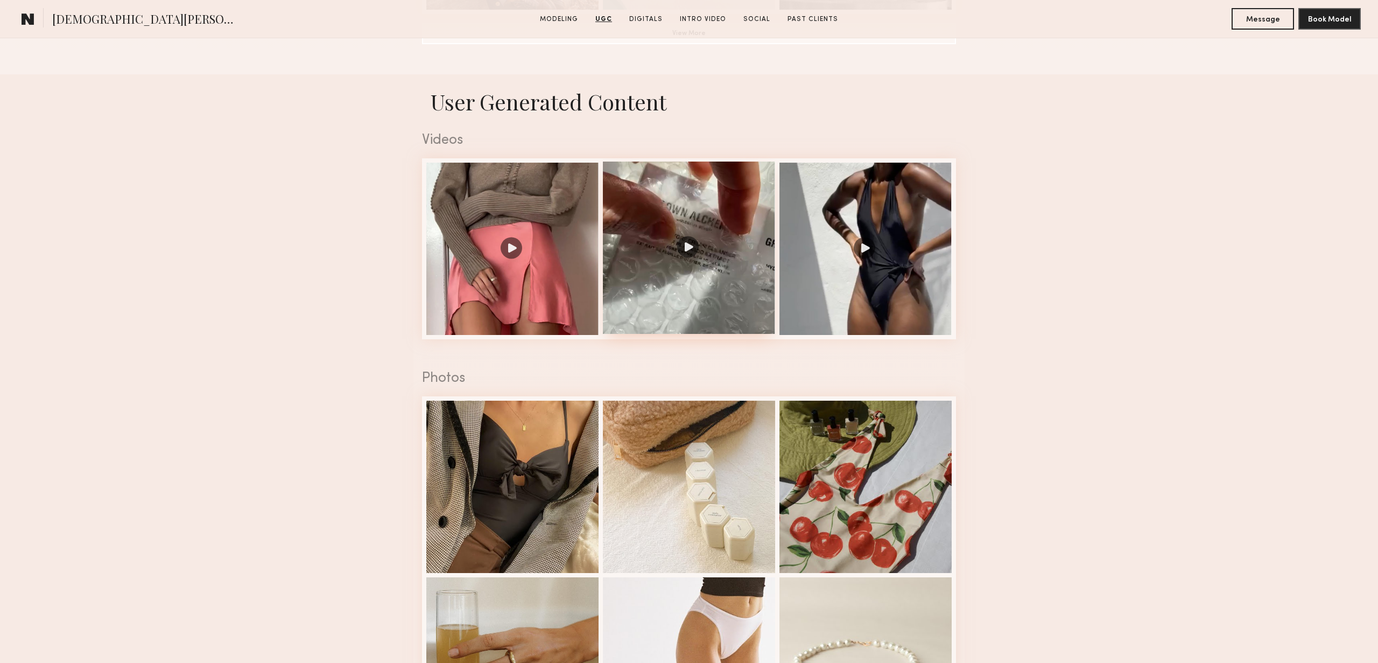
click at [695, 233] on div at bounding box center [689, 247] width 172 height 172
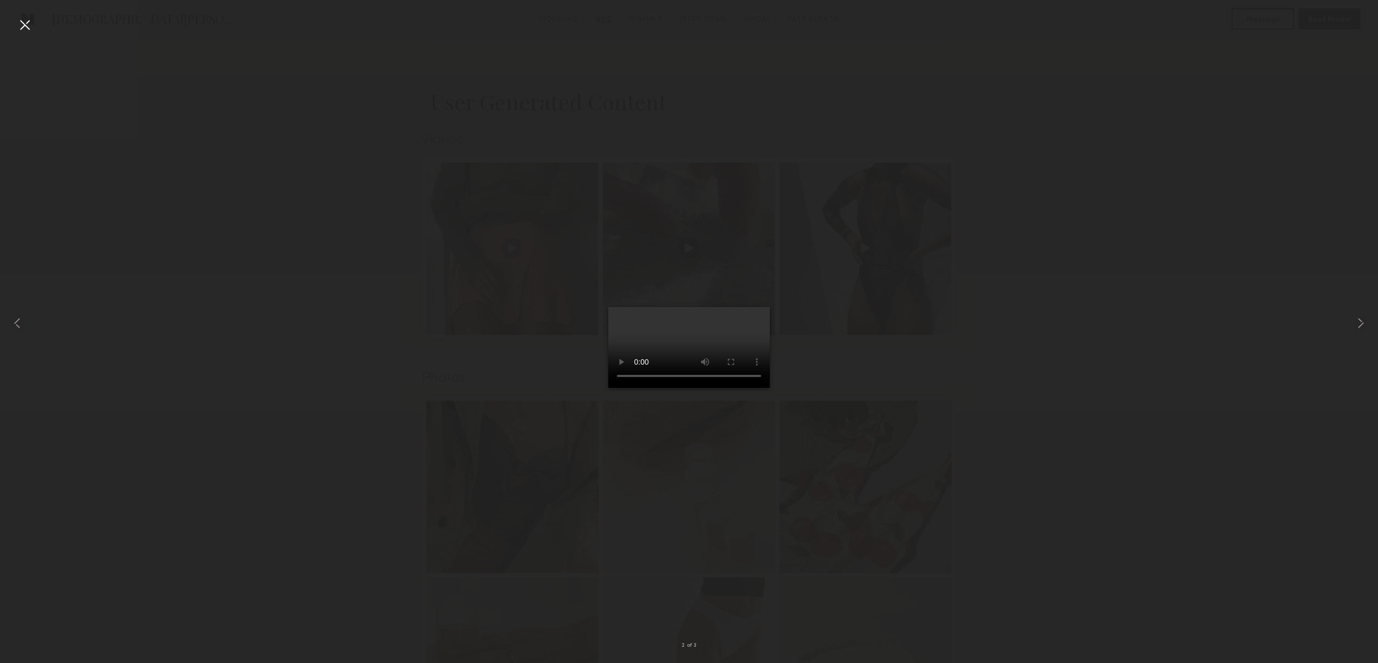
click at [674, 382] on video at bounding box center [688, 347] width 161 height 81
click at [894, 389] on div at bounding box center [689, 322] width 1378 height 611
click at [25, 17] on div at bounding box center [24, 24] width 17 height 17
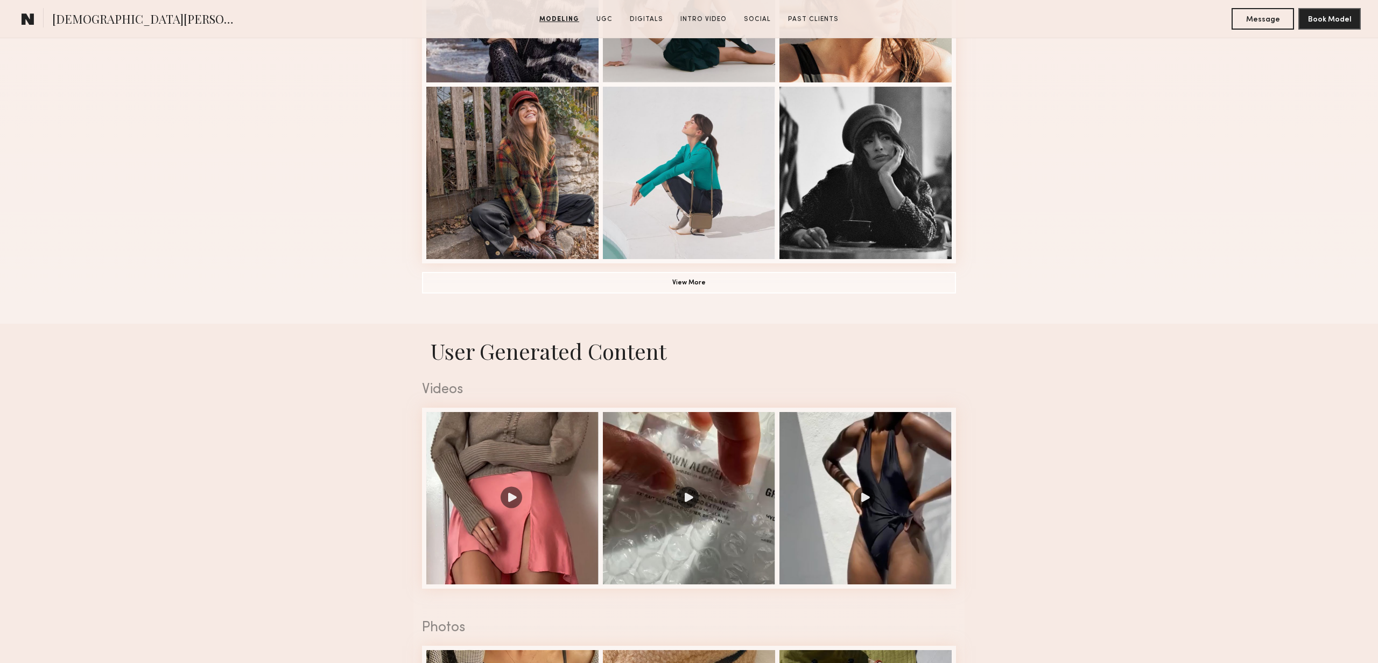
scroll to position [690, 0]
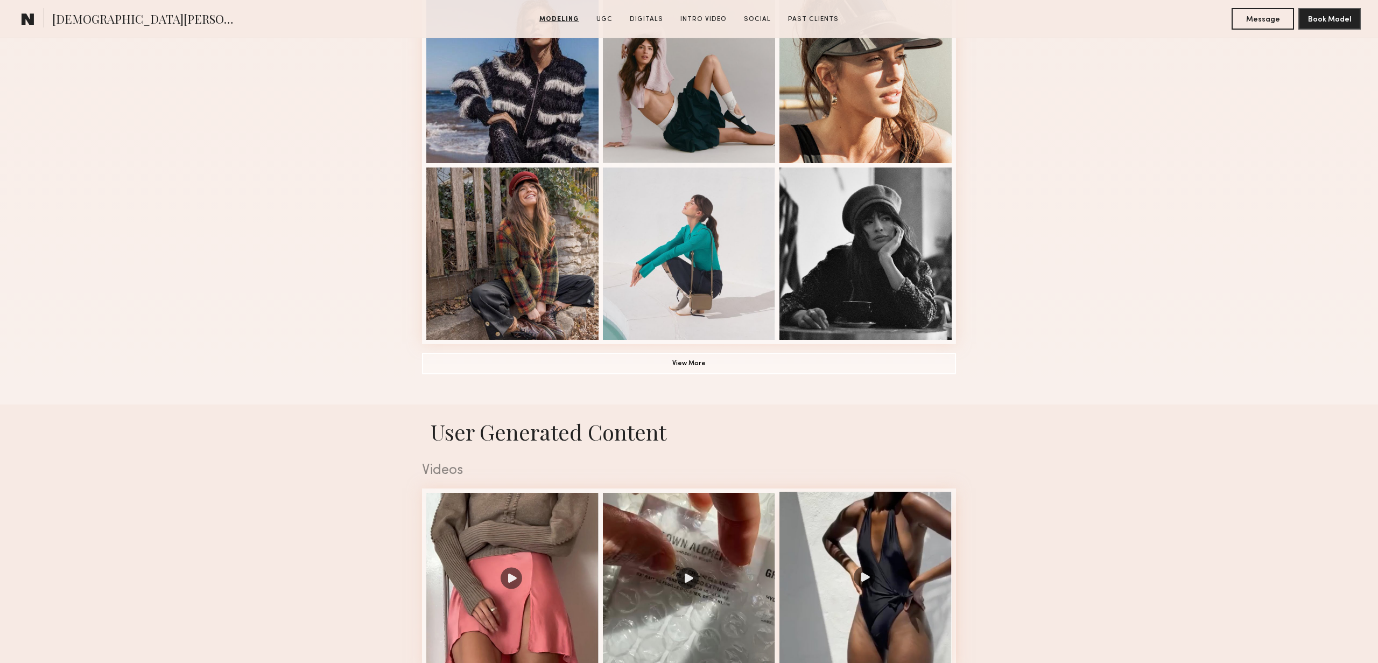
click at [866, 570] on div at bounding box center [865, 577] width 172 height 172
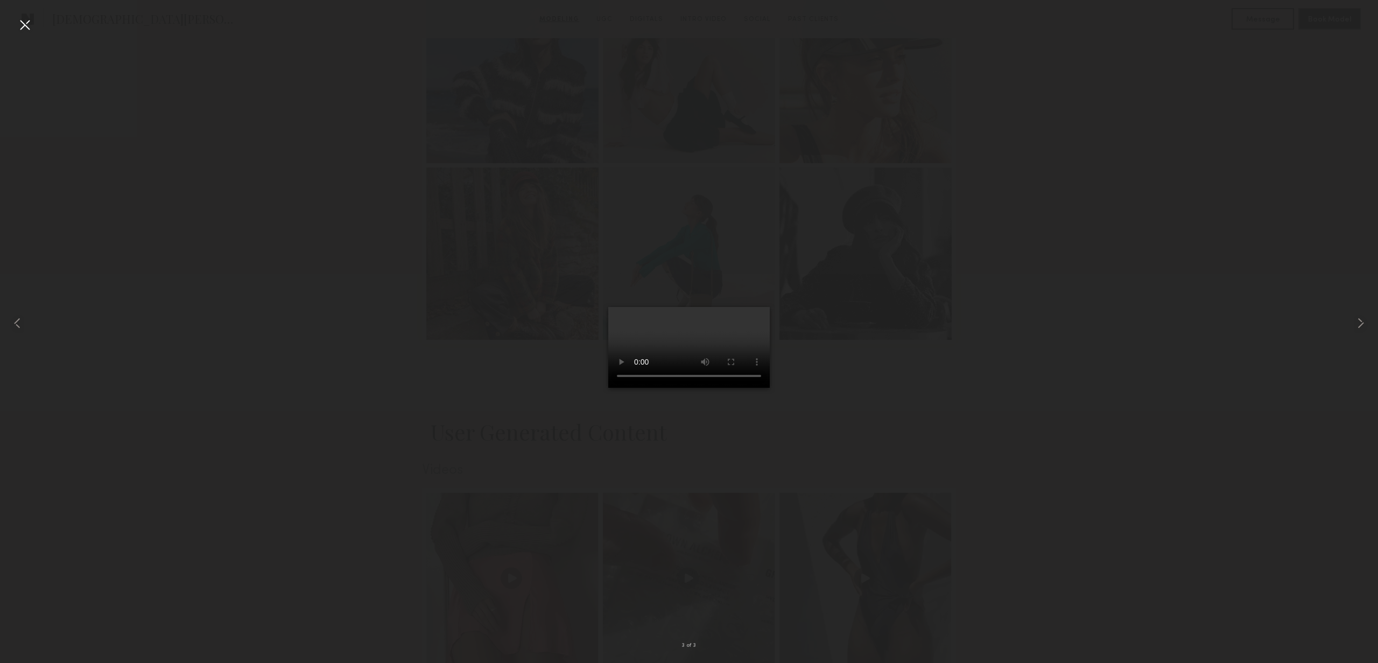
click at [26, 22] on div at bounding box center [24, 24] width 17 height 17
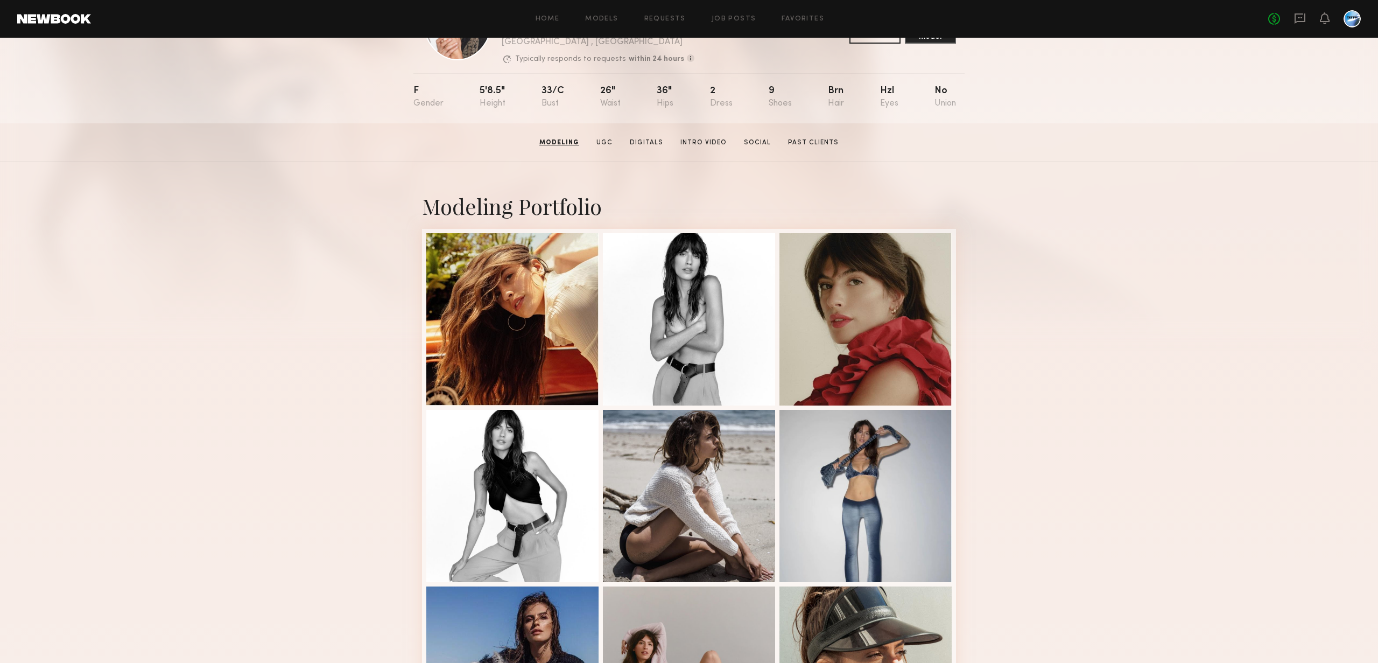
scroll to position [0, 0]
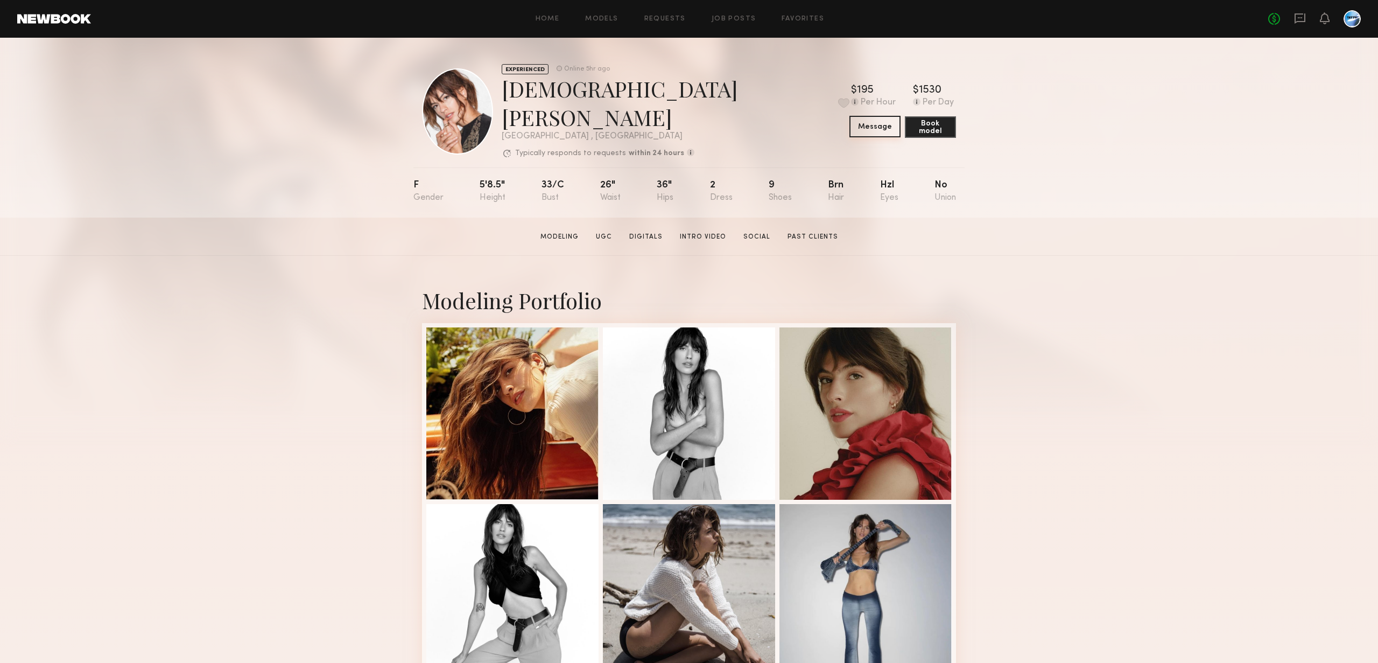
click at [869, 118] on button "Message" at bounding box center [874, 127] width 51 height 22
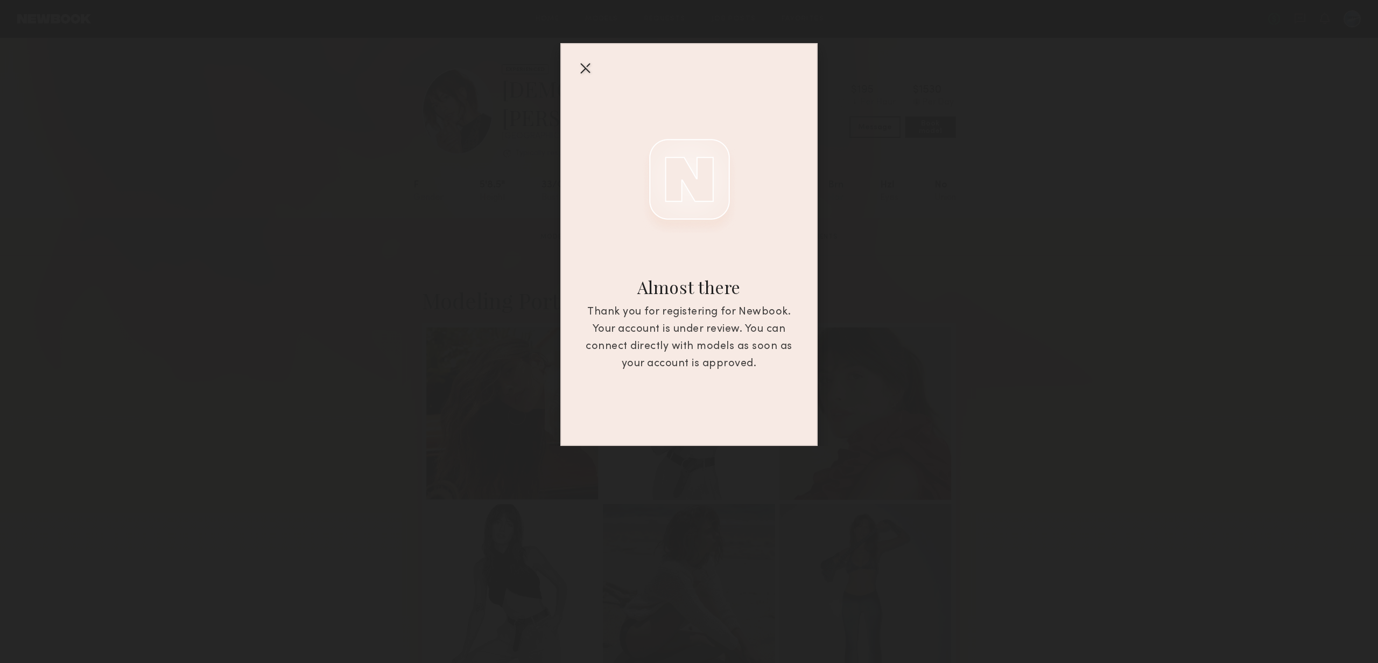
click at [985, 148] on div "Almost there Thank you for registering for Newbook. Your account is under revie…" at bounding box center [689, 223] width 1378 height 446
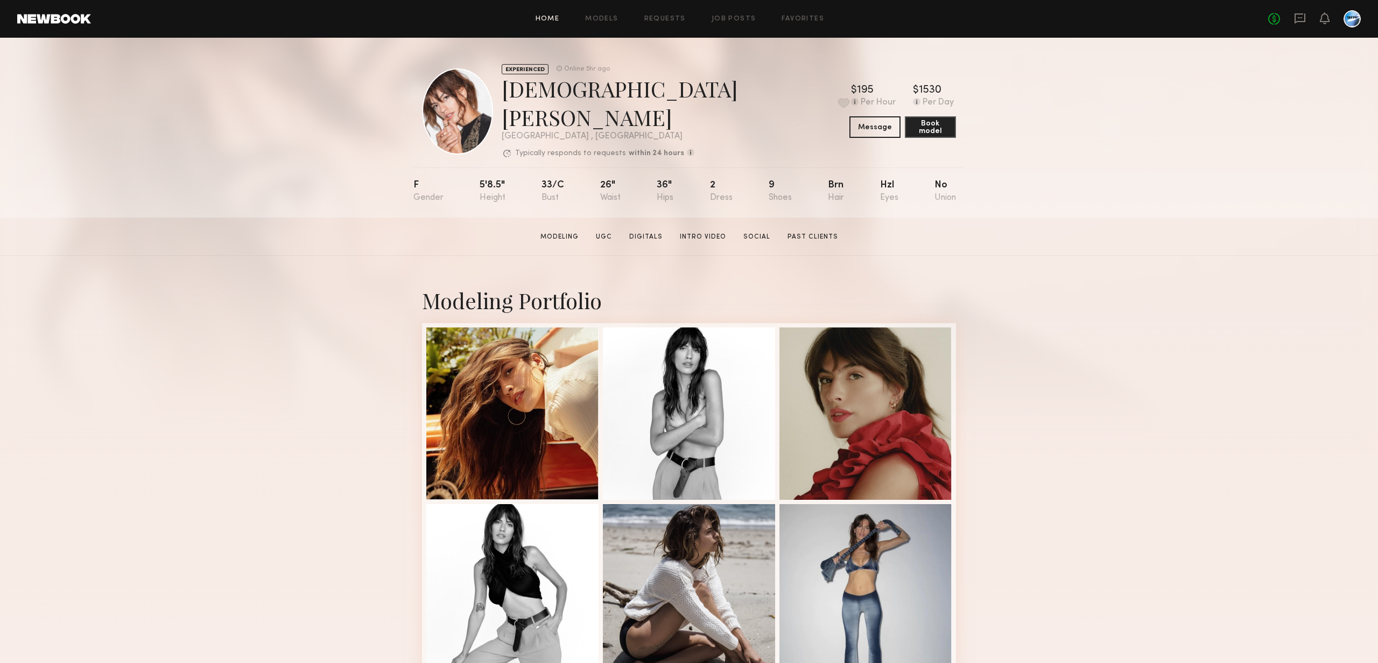
click at [554, 18] on link "Home" at bounding box center [548, 19] width 24 height 7
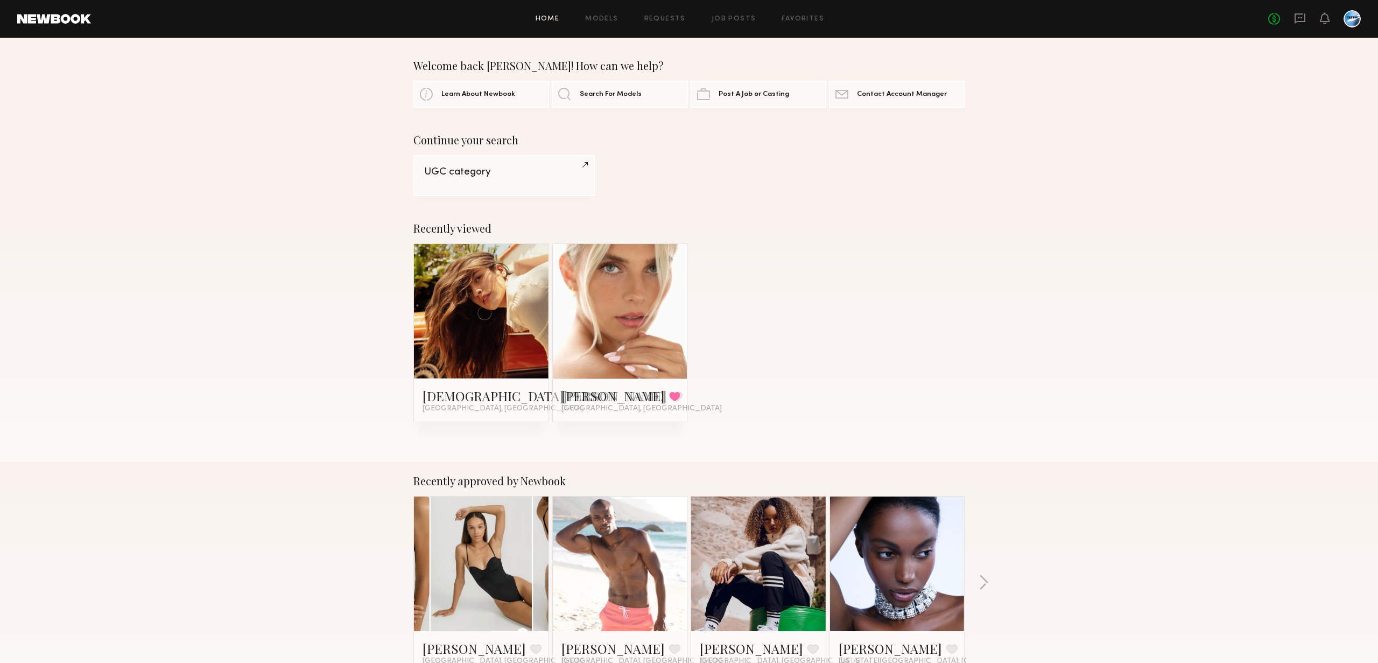
click at [722, 15] on div "Home Models Requests Job Posts Favorites Sign Out No fees up to $5,000" at bounding box center [726, 18] width 1270 height 17
click at [722, 19] on link "Job Posts" at bounding box center [734, 19] width 45 height 7
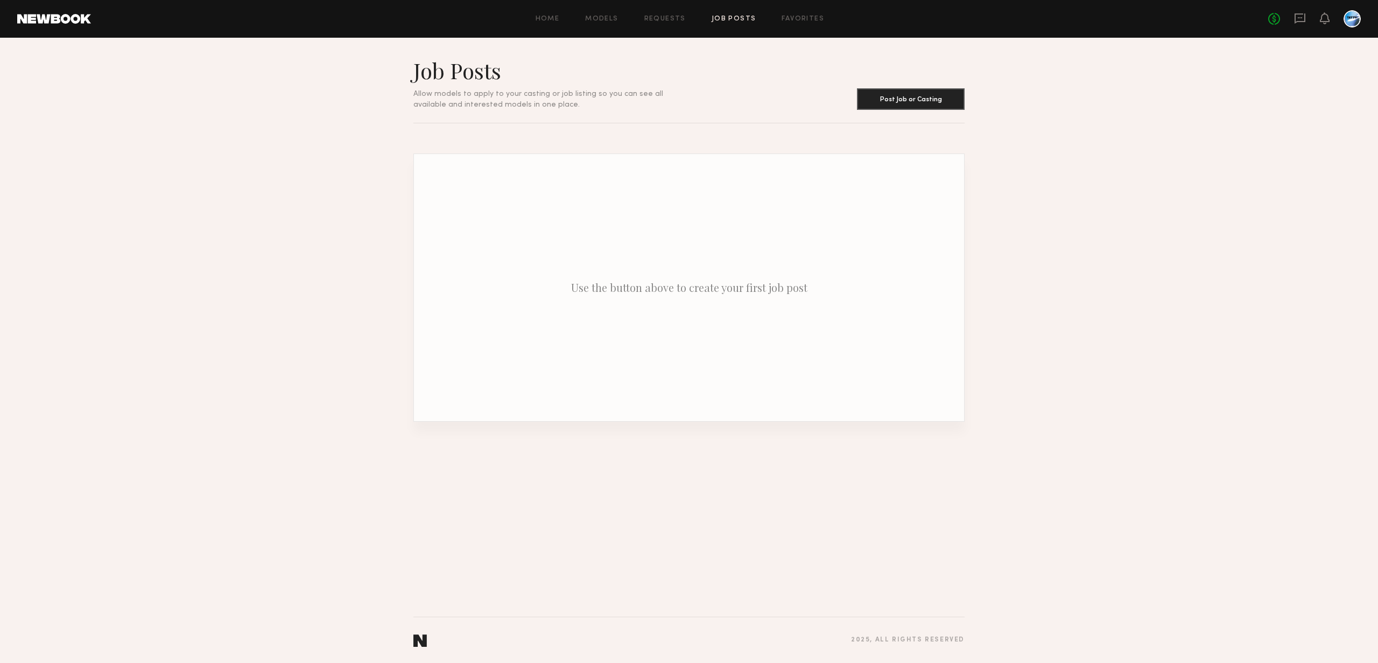
click at [551, 12] on div "Home Models Requests Job Posts Favorites Sign Out No fees up to $5,000" at bounding box center [726, 18] width 1270 height 17
click at [550, 16] on link "Home" at bounding box center [548, 19] width 24 height 7
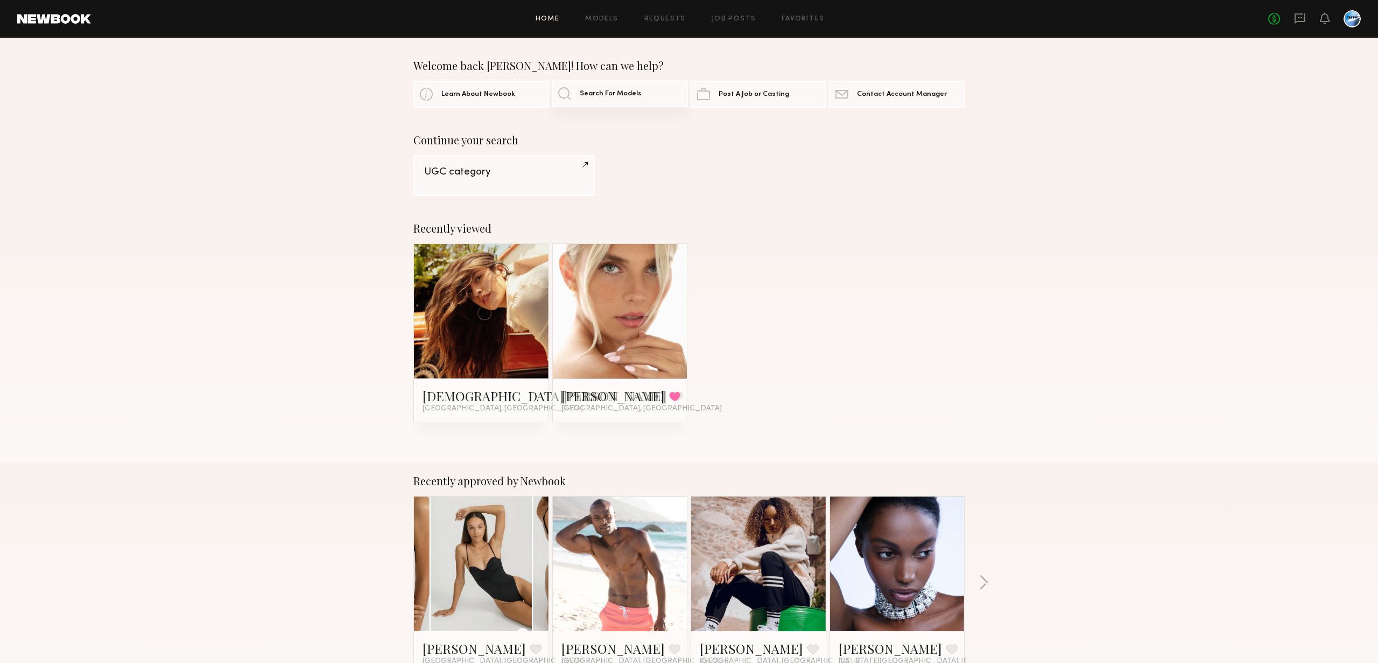
click at [634, 96] on span "Search For Models" at bounding box center [611, 93] width 62 height 7
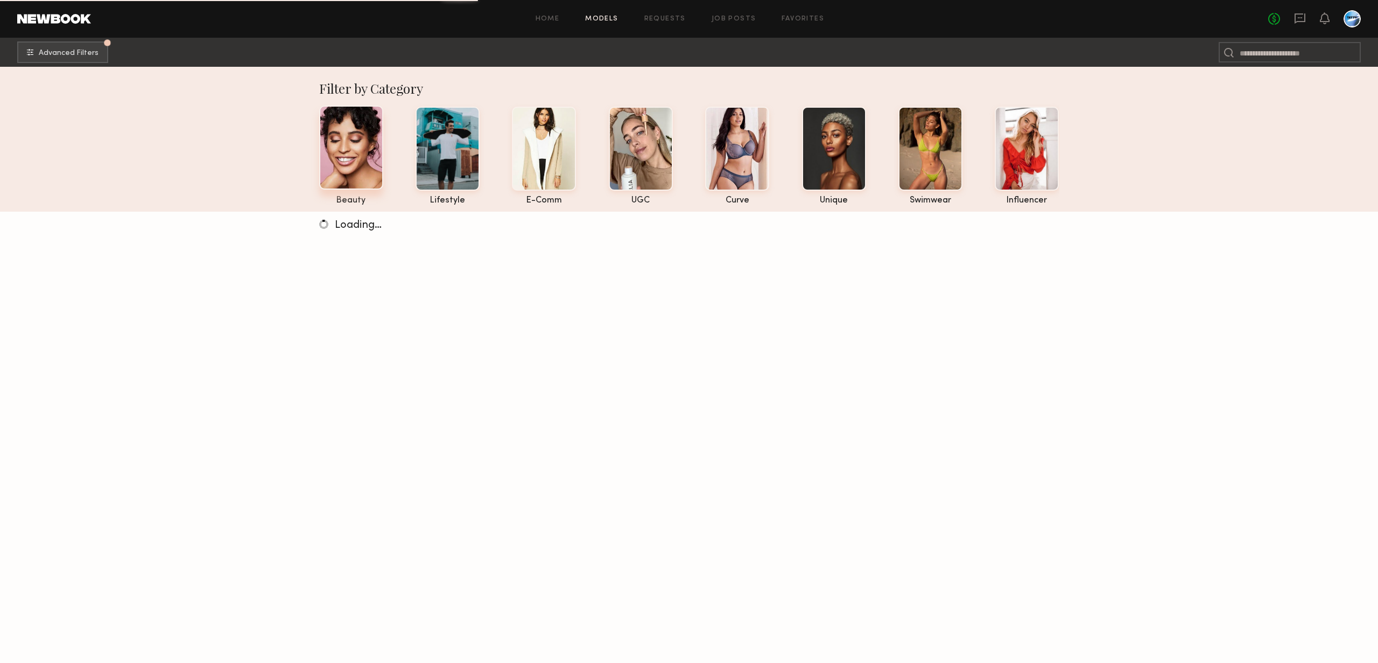
click at [340, 177] on div at bounding box center [351, 148] width 64 height 84
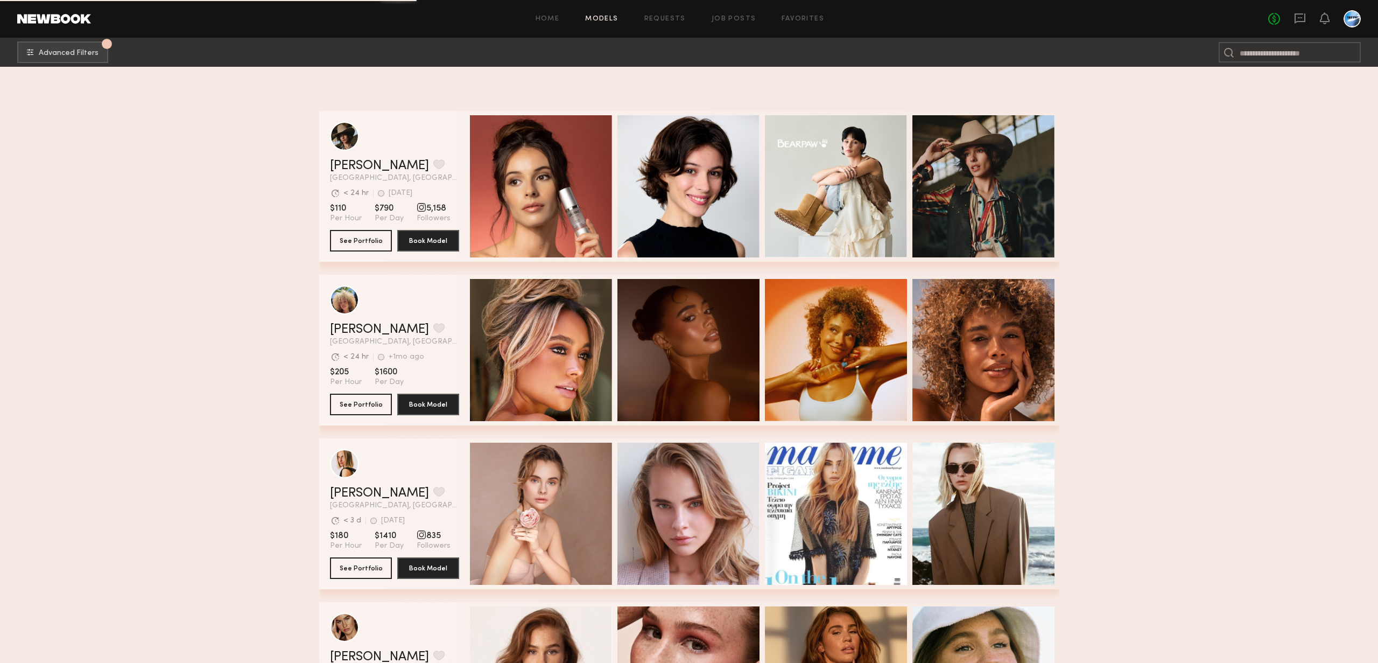
scroll to position [1460, 0]
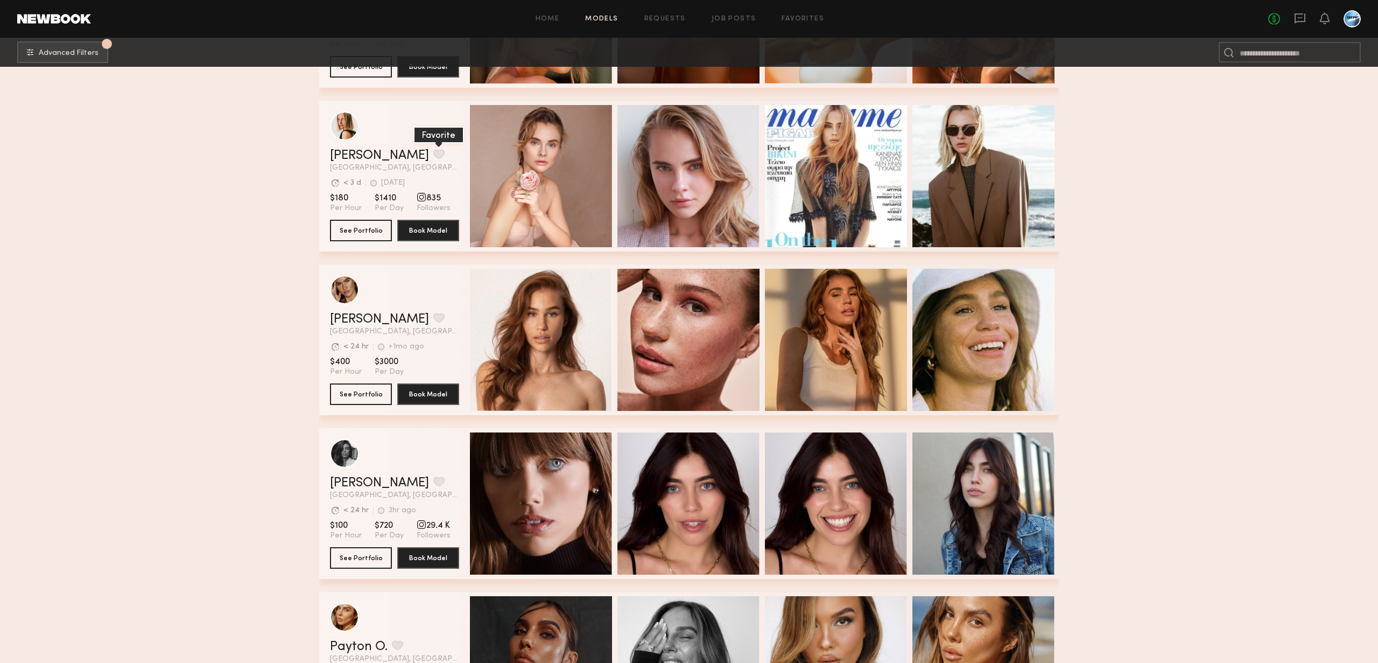
click at [433, 150] on button "grid" at bounding box center [438, 154] width 11 height 10
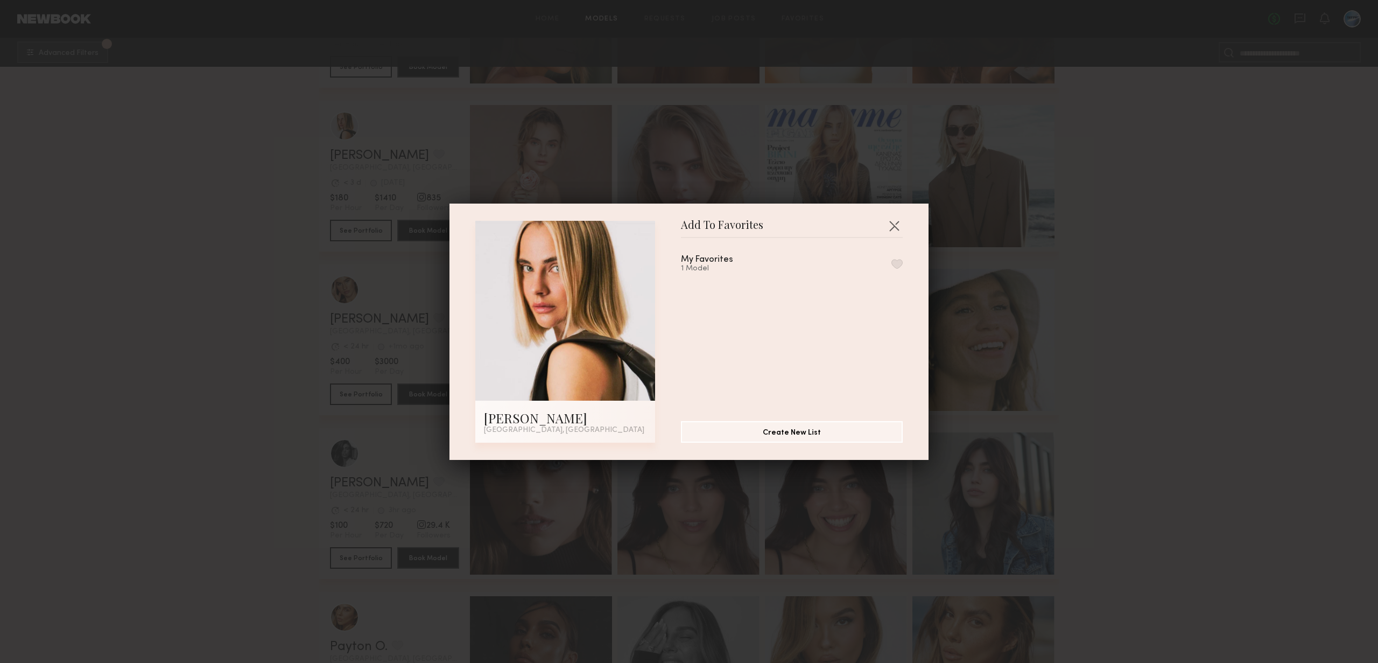
click at [835, 262] on div "My Favorites 1 Model" at bounding box center [792, 264] width 222 height 18
click at [898, 264] on button "button" at bounding box center [896, 264] width 11 height 10
click at [989, 397] on div "Add To Favorites Lidia V. Los Angeles, CA Add To Favorites My Favorites 2 Model…" at bounding box center [689, 331] width 1378 height 663
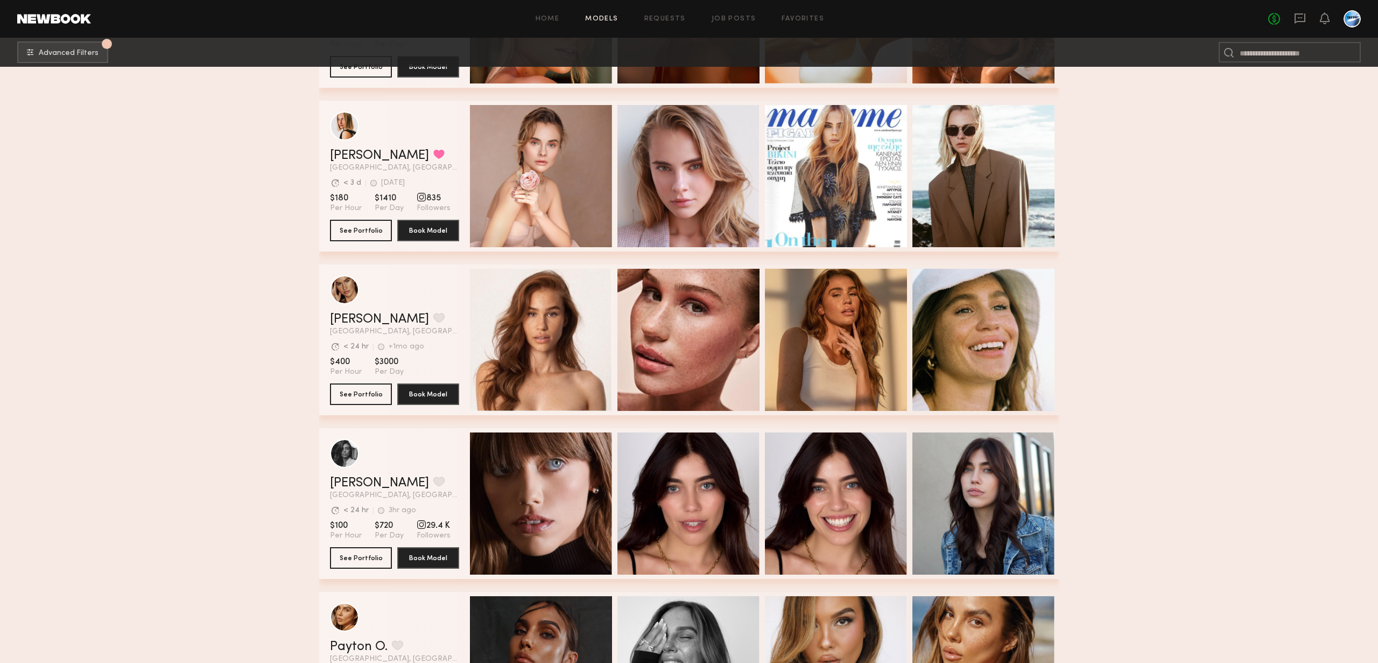
click at [433, 146] on header "Lidia V. Favorited Los Angeles, CA Avg. request response time < 3 d 1wk ago Las…" at bounding box center [394, 141] width 129 height 60
click at [356, 232] on button "See Portfolio" at bounding box center [361, 230] width 62 height 22
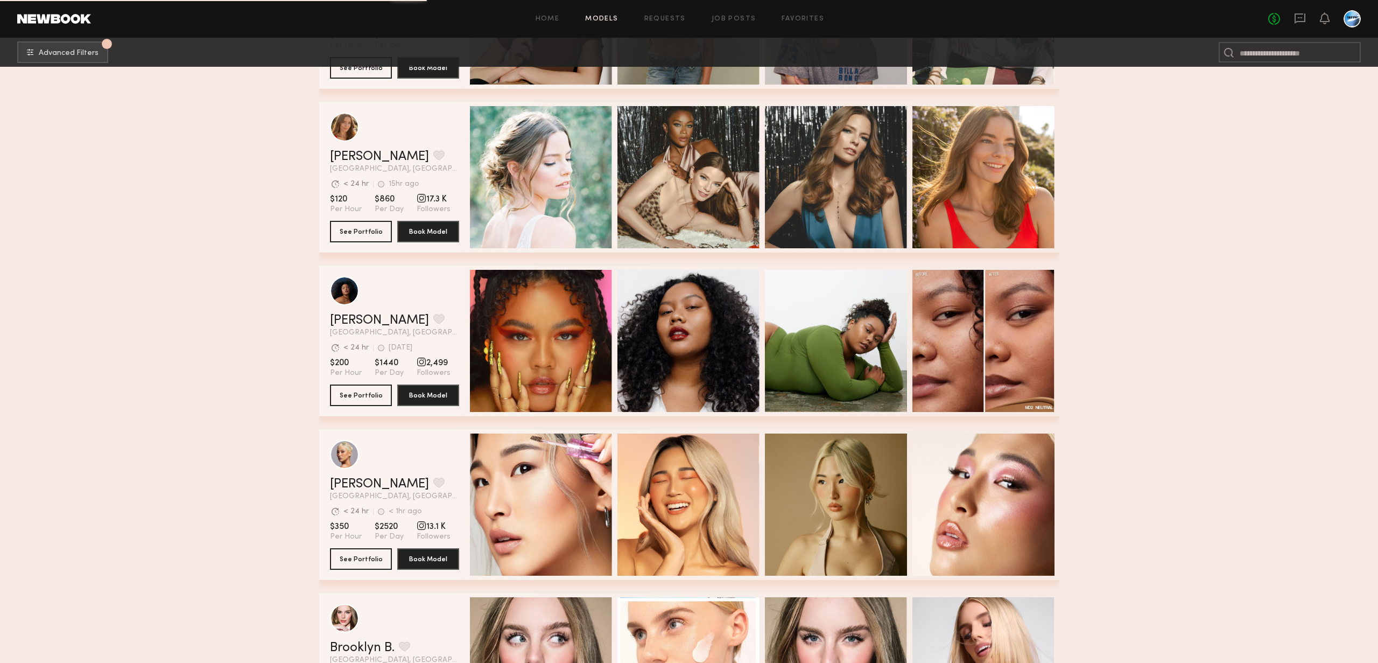
scroll to position [0, 0]
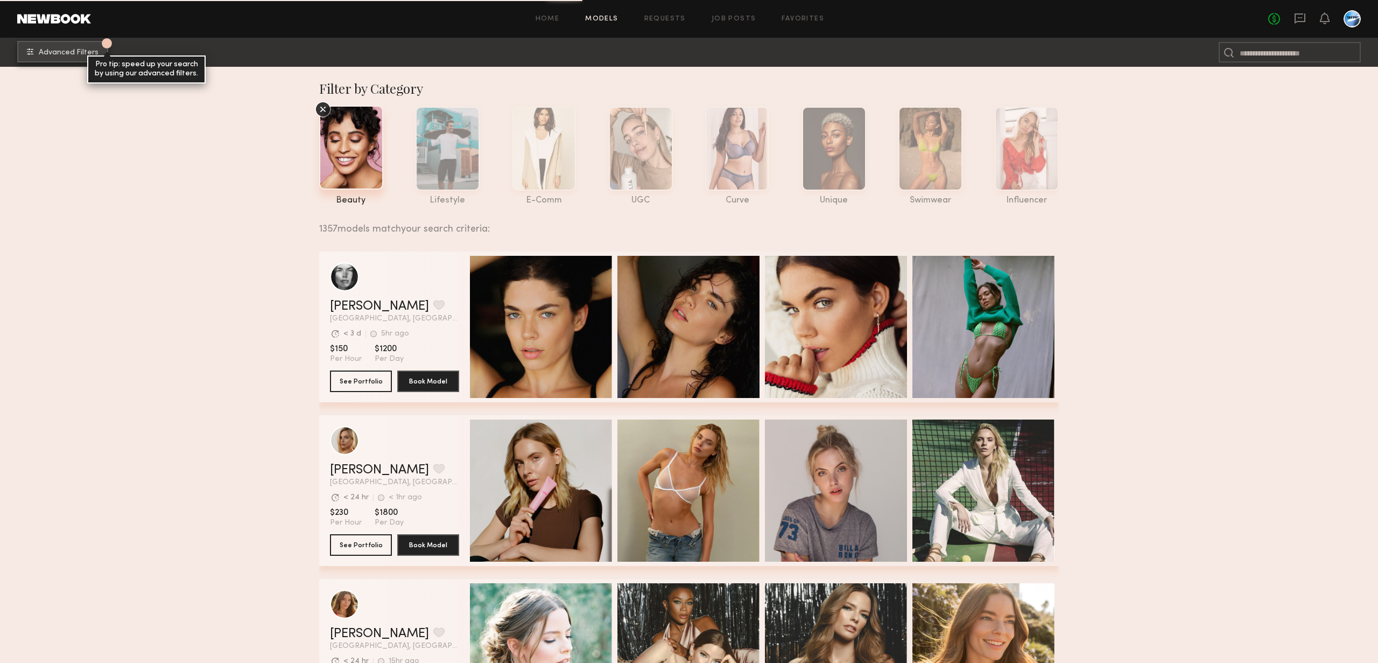
click at [89, 54] on span "Advanced Filters" at bounding box center [69, 53] width 60 height 8
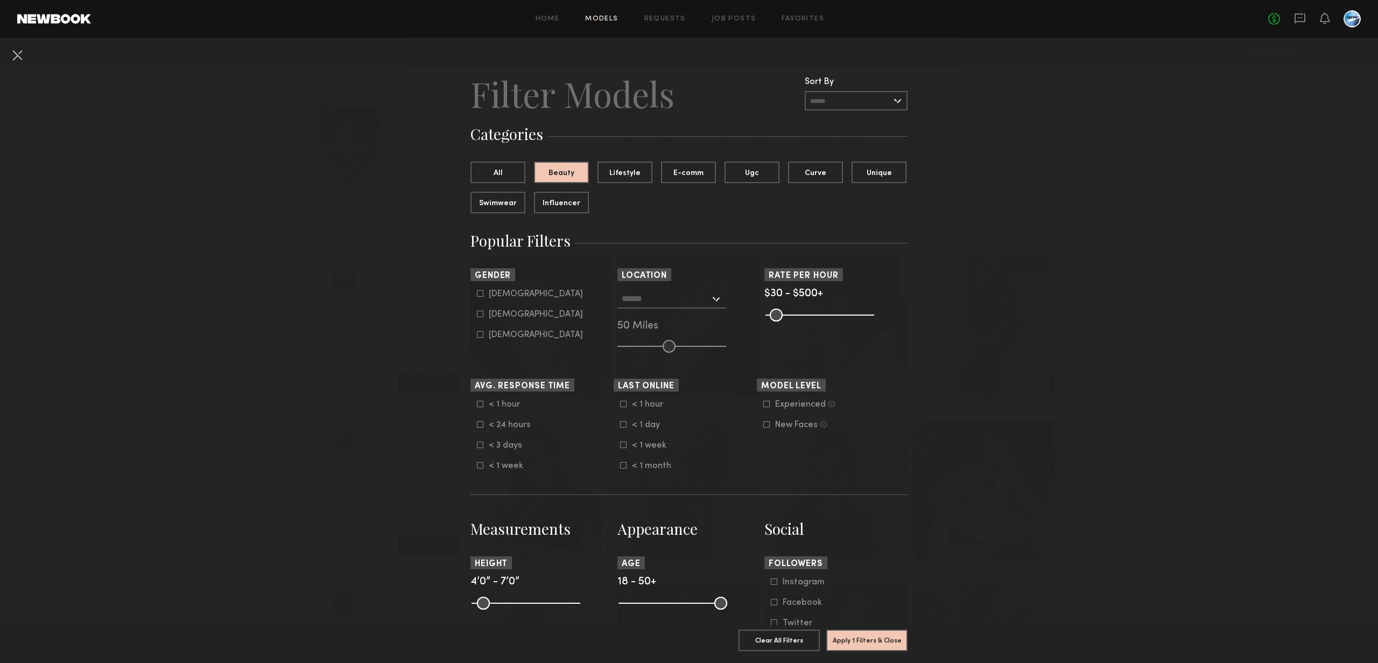
click at [477, 296] on icon at bounding box center [480, 293] width 6 height 6
type input "*"
click at [865, 643] on button "Apply 2 Filters & Close" at bounding box center [866, 640] width 81 height 22
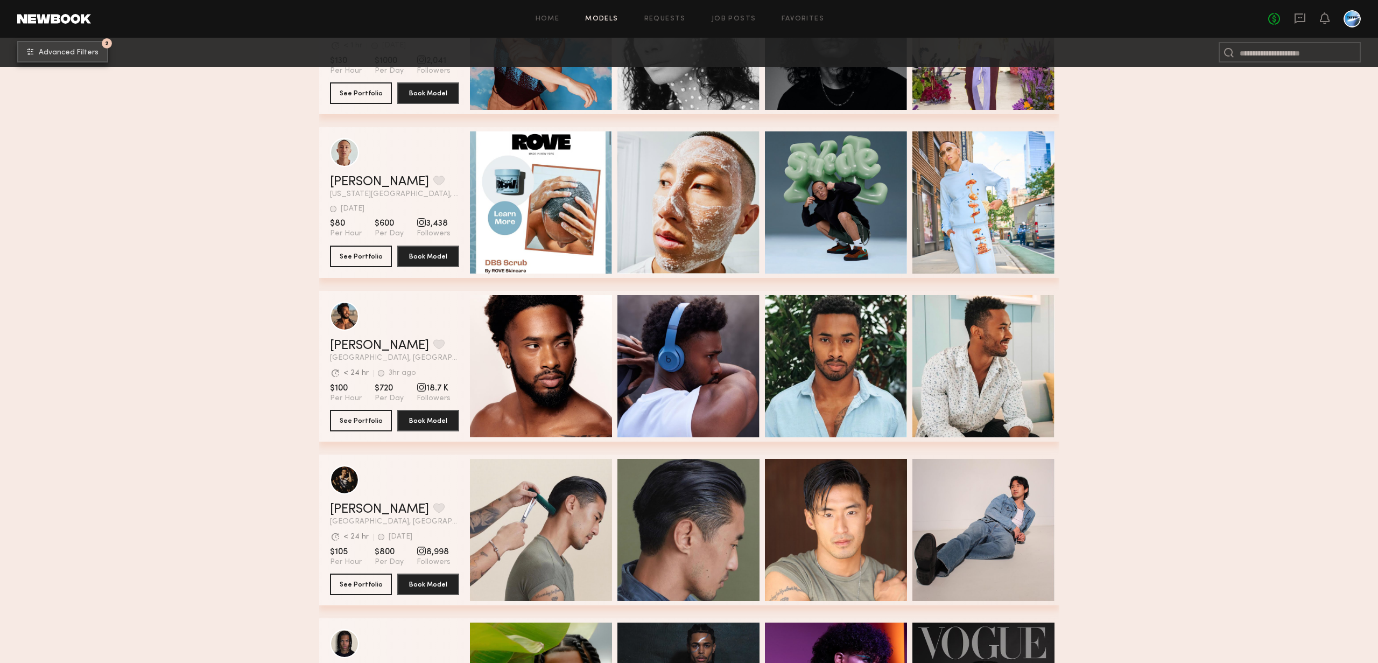
scroll to position [2290, 0]
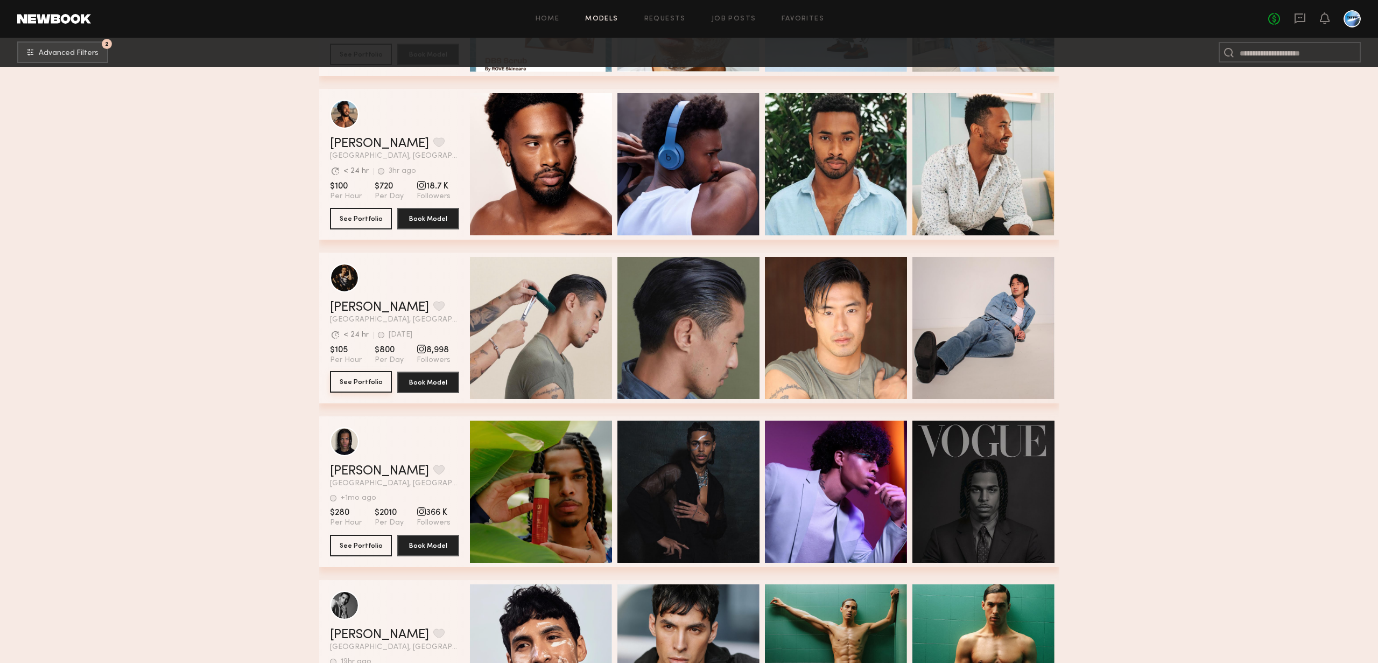
click at [362, 377] on button "See Portfolio" at bounding box center [361, 382] width 62 height 22
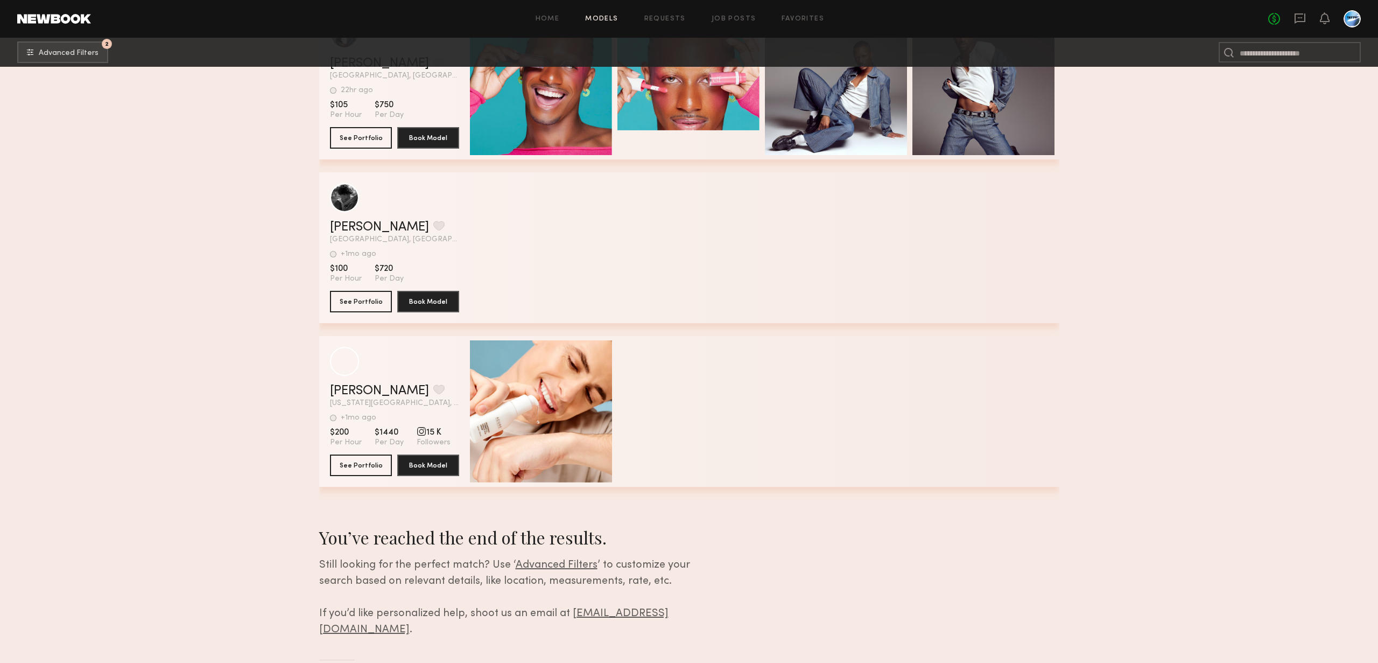
scroll to position [4341, 0]
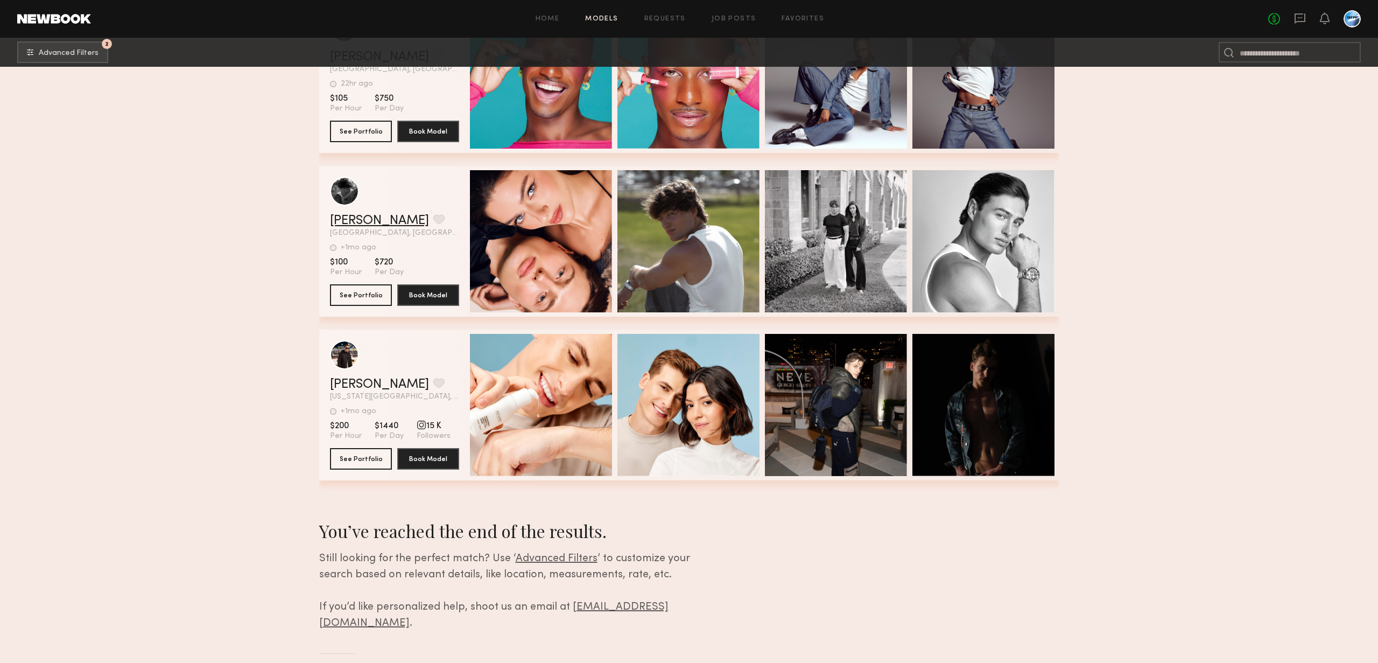
click at [354, 221] on link "Anatoly G." at bounding box center [379, 220] width 99 height 13
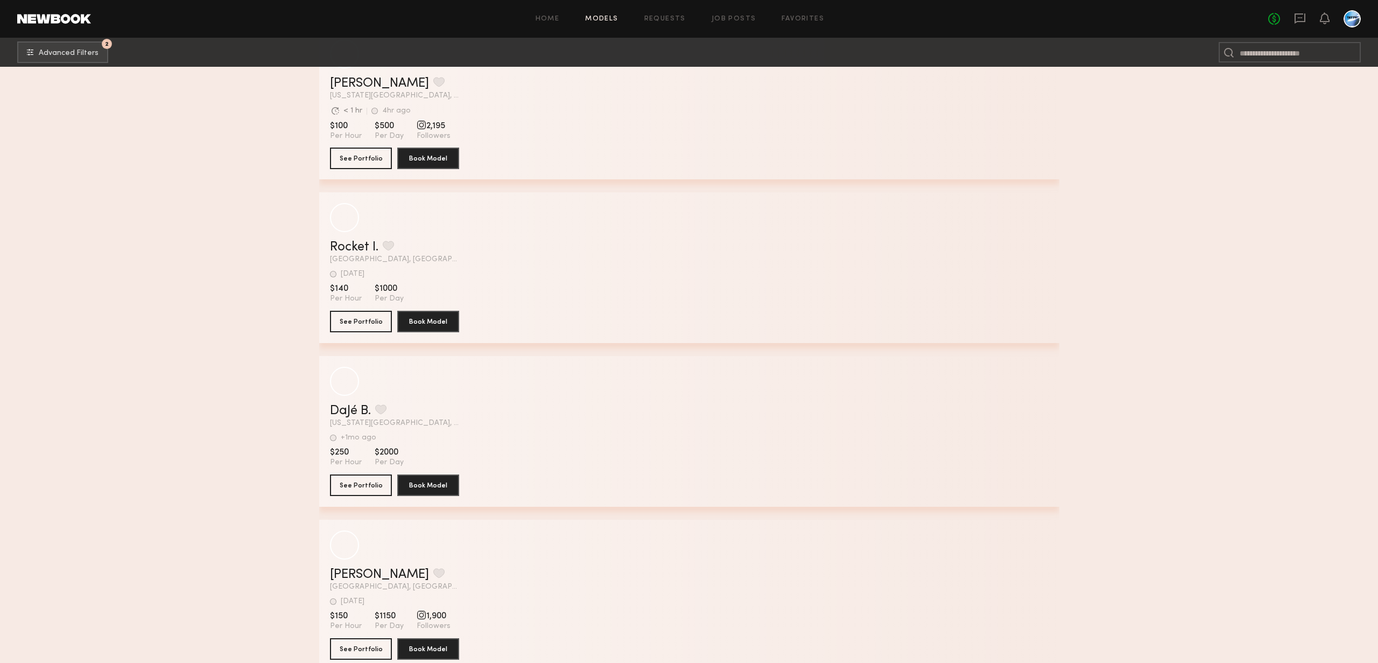
scroll to position [1172, 0]
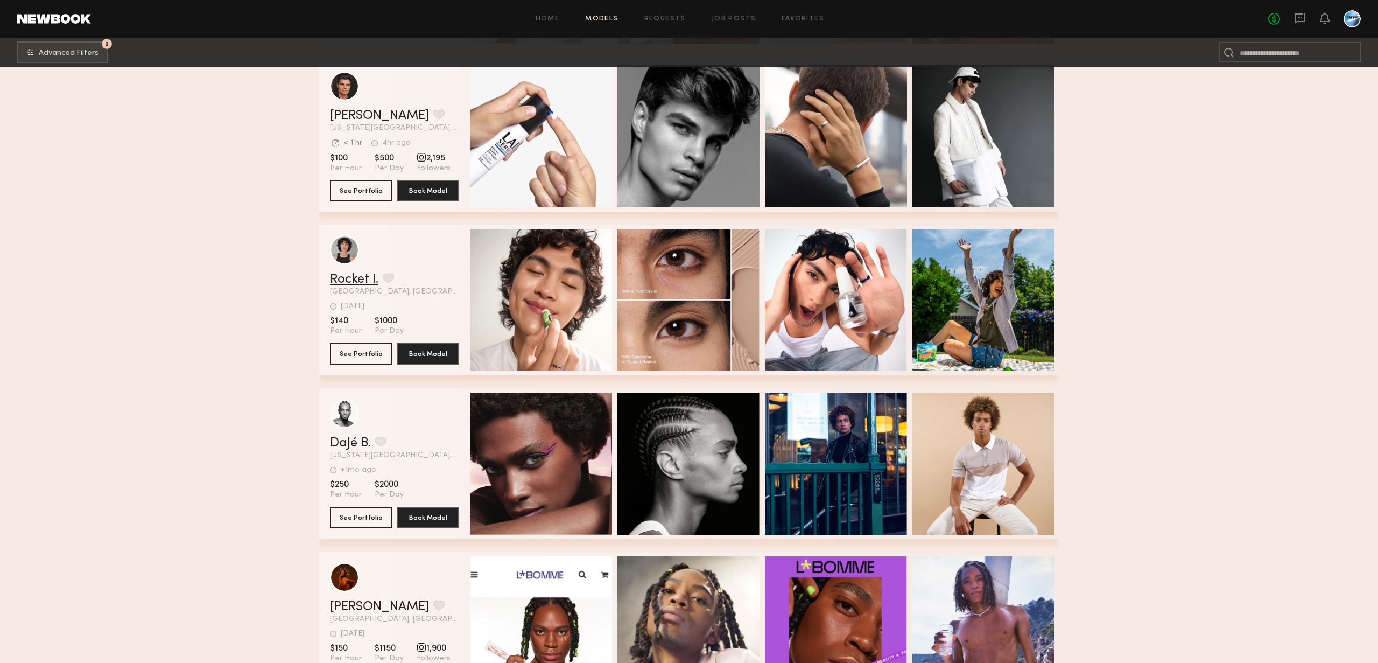
click at [338, 277] on link "Rocket I." at bounding box center [354, 279] width 48 height 13
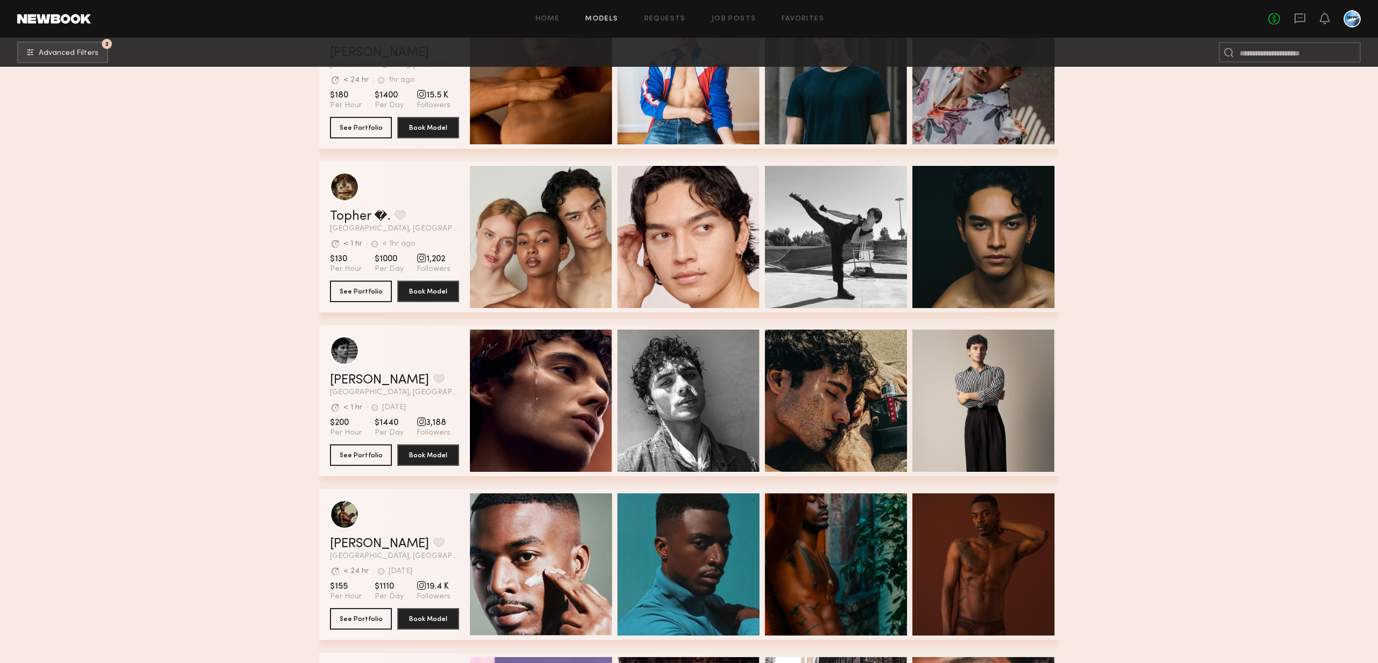
scroll to position [0, 0]
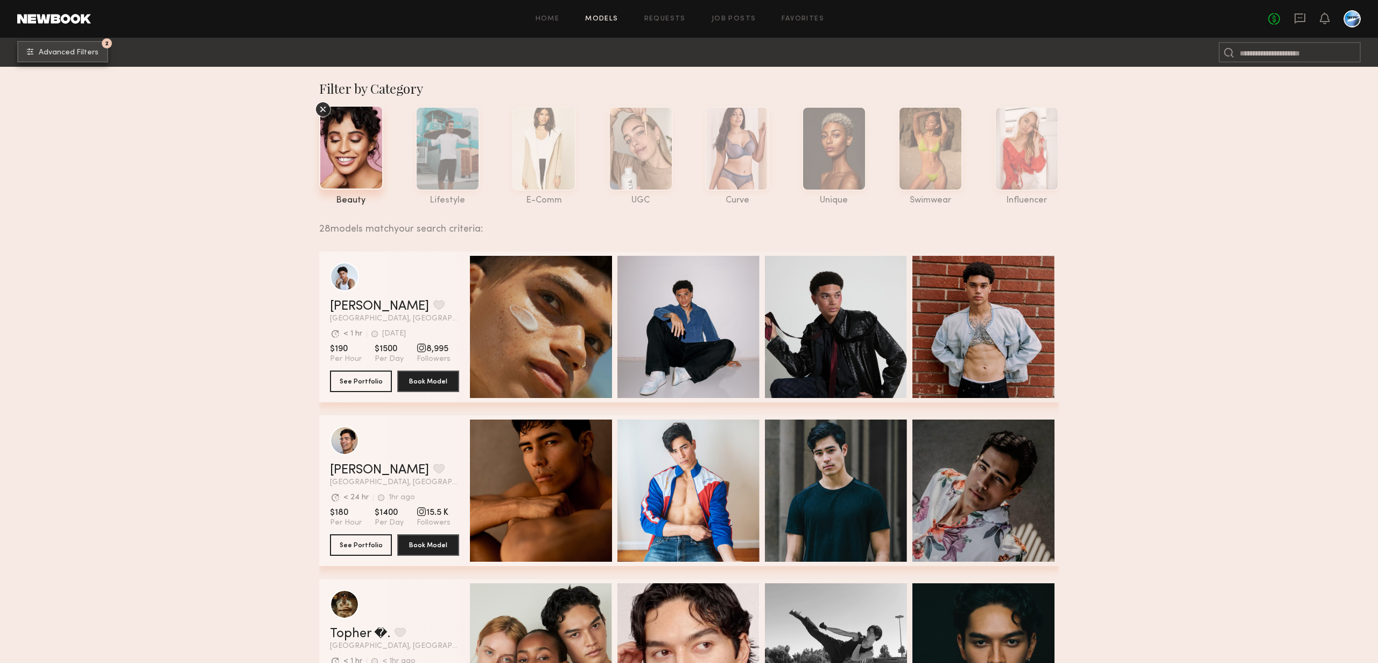
click at [93, 49] on span "Advanced Filters" at bounding box center [69, 53] width 60 height 8
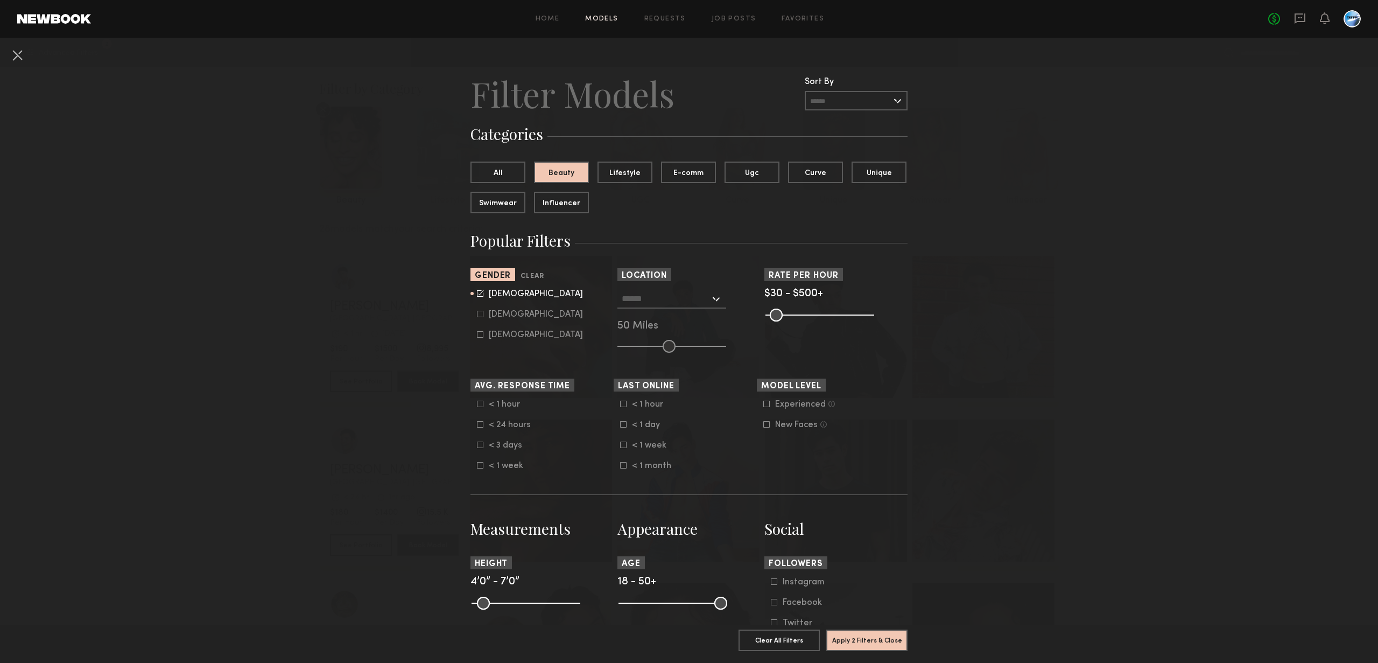
click at [503, 294] on div "Male" at bounding box center [536, 294] width 94 height 6
type input "*"
click at [864, 644] on button "Apply 1 Filters & Close" at bounding box center [866, 640] width 81 height 22
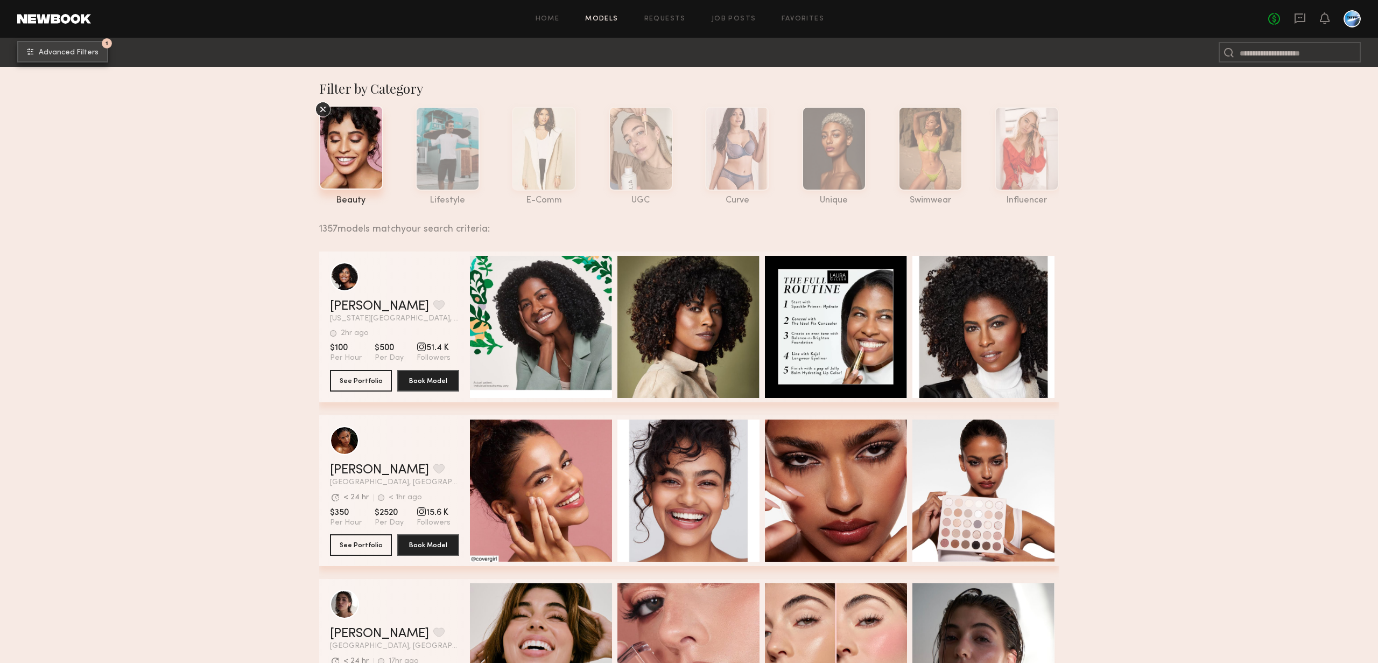
click at [76, 55] on span "Advanced Filters" at bounding box center [69, 53] width 60 height 8
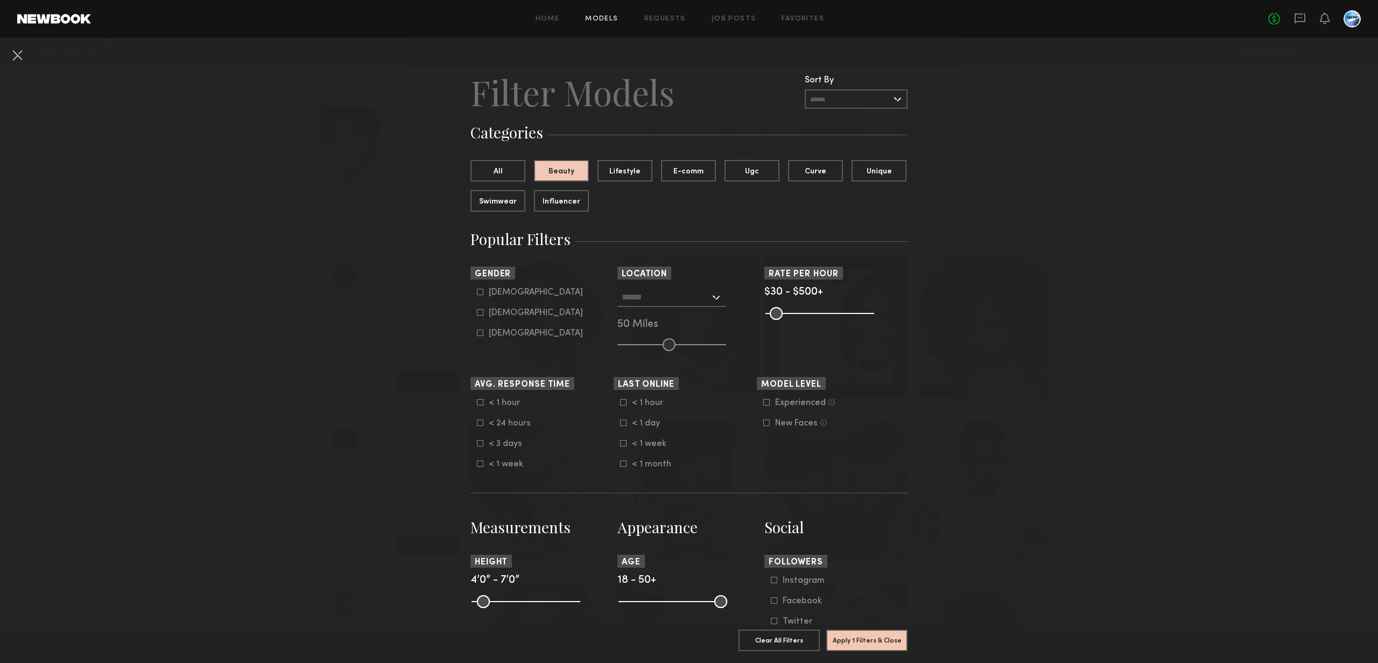
scroll to position [2, 0]
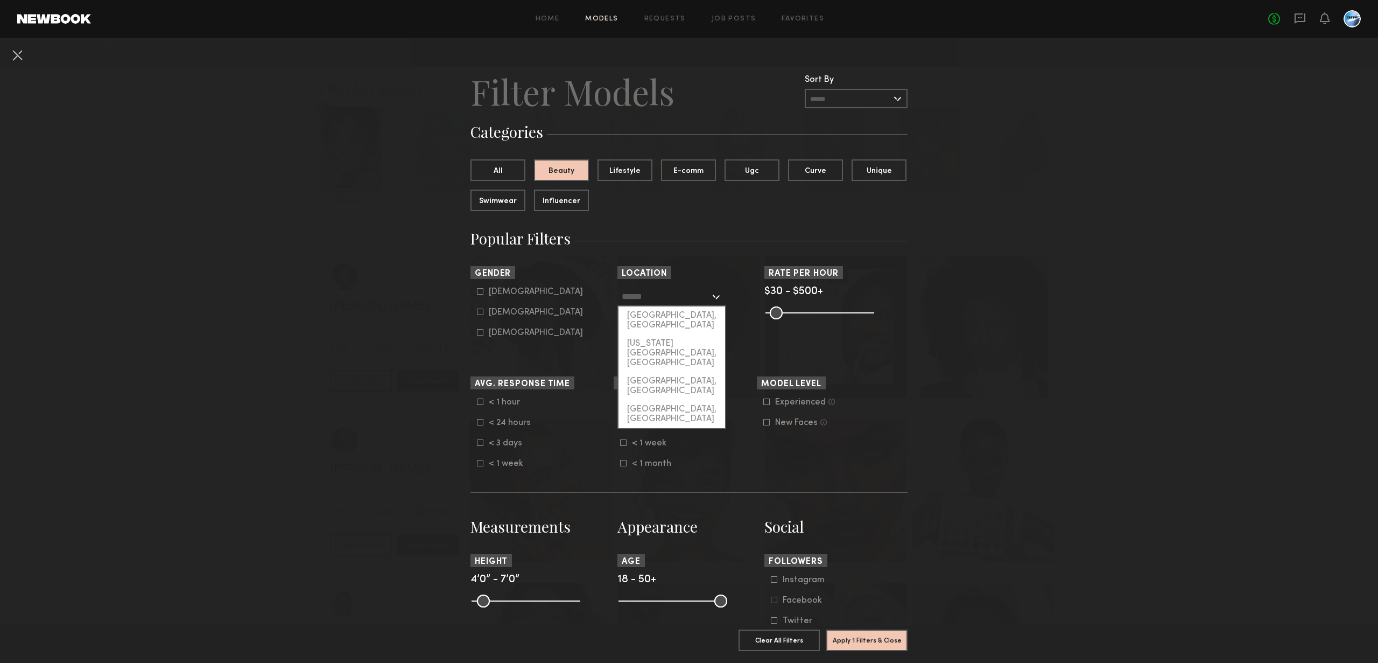
click at [652, 300] on input "text" at bounding box center [666, 296] width 88 height 18
click at [651, 319] on div "[GEOGRAPHIC_DATA], [GEOGRAPHIC_DATA]" at bounding box center [672, 320] width 107 height 28
type input "**********"
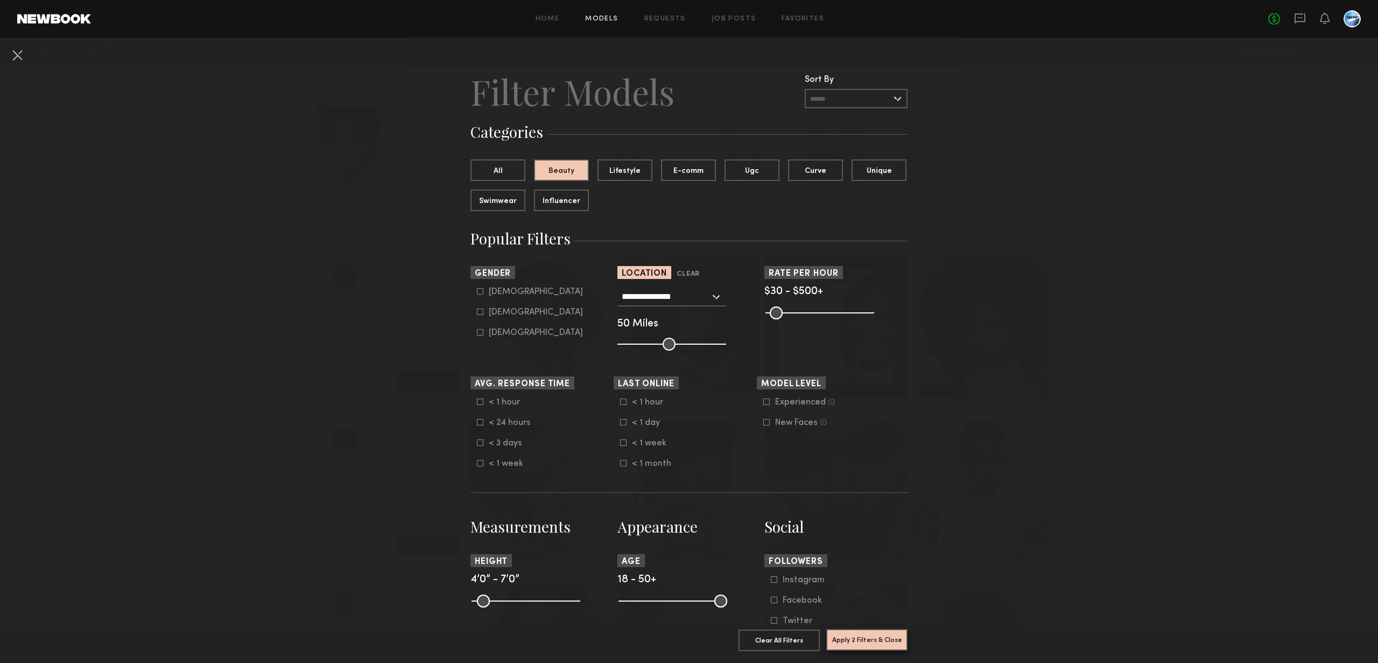
click at [872, 636] on button "Apply 2 Filters & Close" at bounding box center [866, 640] width 81 height 22
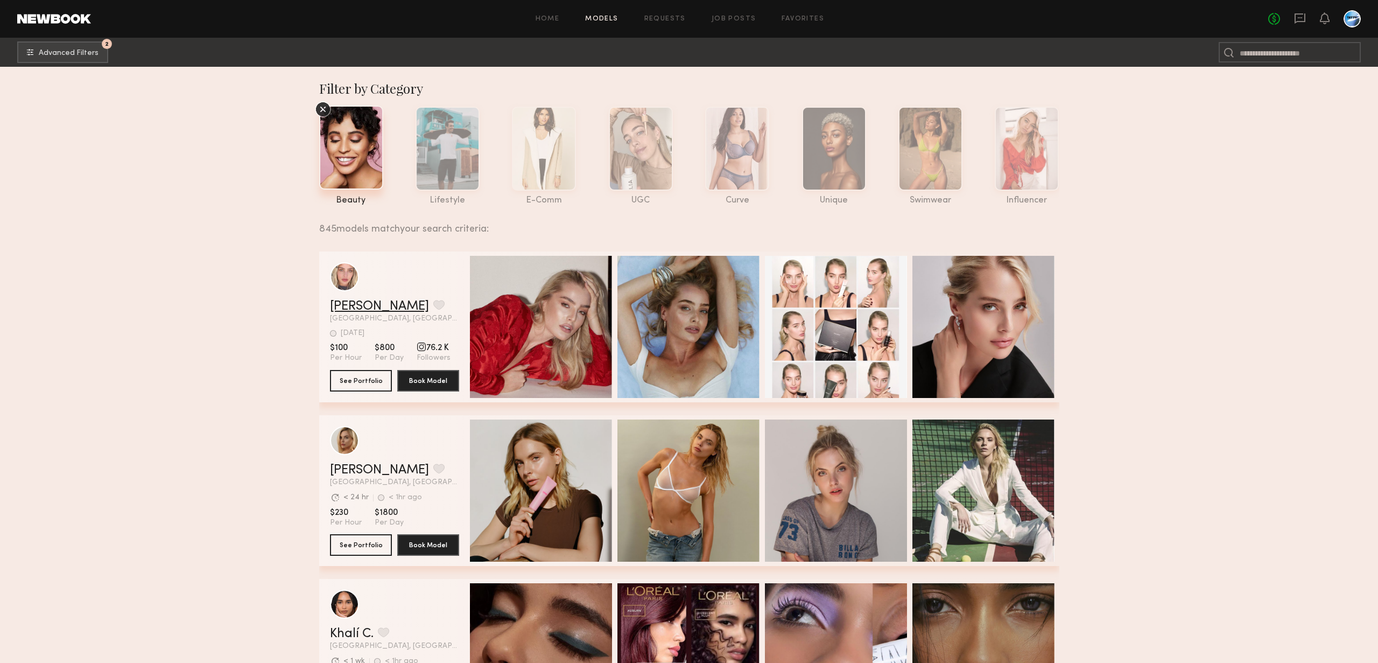
click at [367, 306] on link "[PERSON_NAME]" at bounding box center [379, 306] width 99 height 13
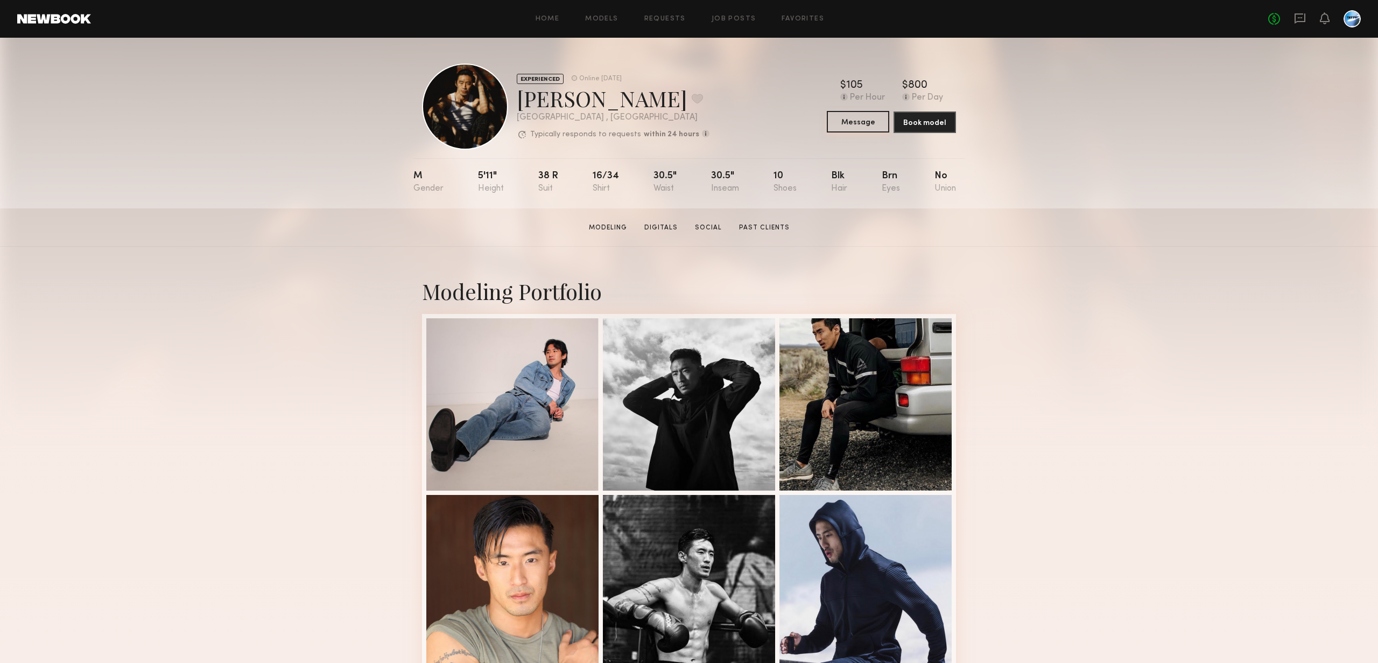
click at [858, 127] on button "Message" at bounding box center [858, 122] width 62 height 22
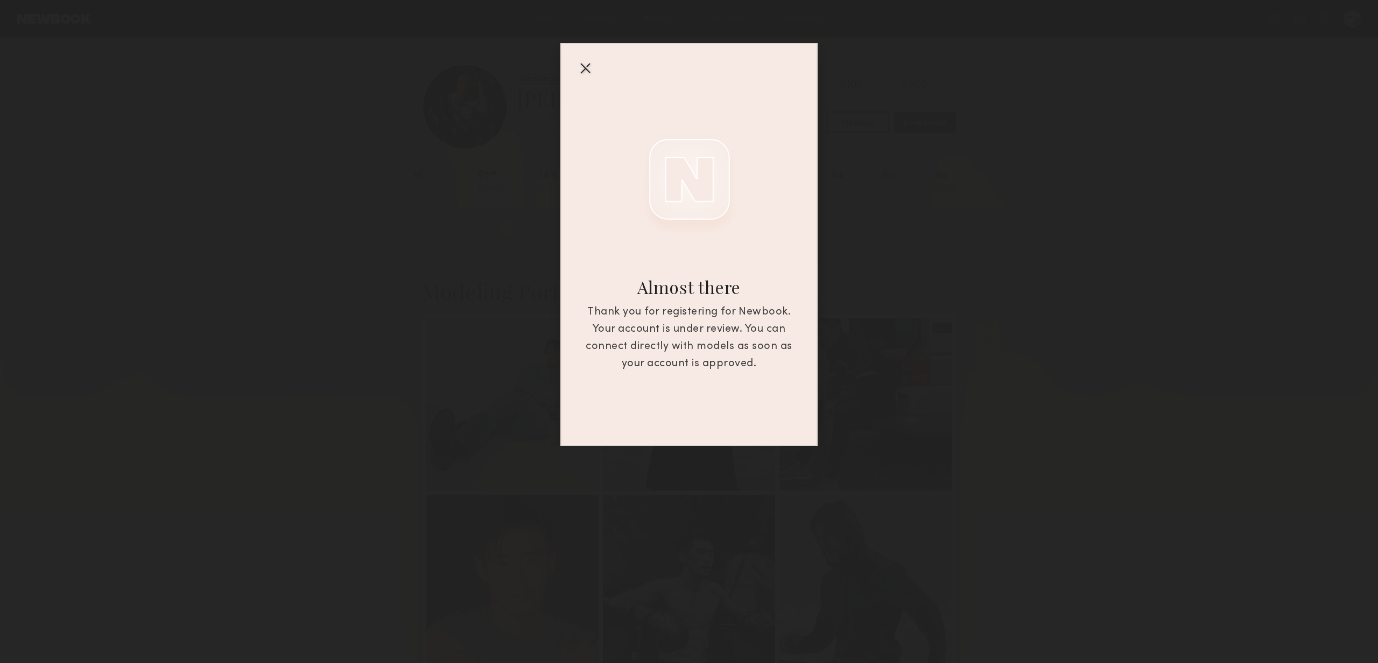
drag, startPoint x: 1071, startPoint y: 156, endPoint x: 1005, endPoint y: 116, distance: 77.6
click at [1071, 156] on div "Almost there Thank you for registering for Newbook. Your account is under revie…" at bounding box center [689, 223] width 1378 height 446
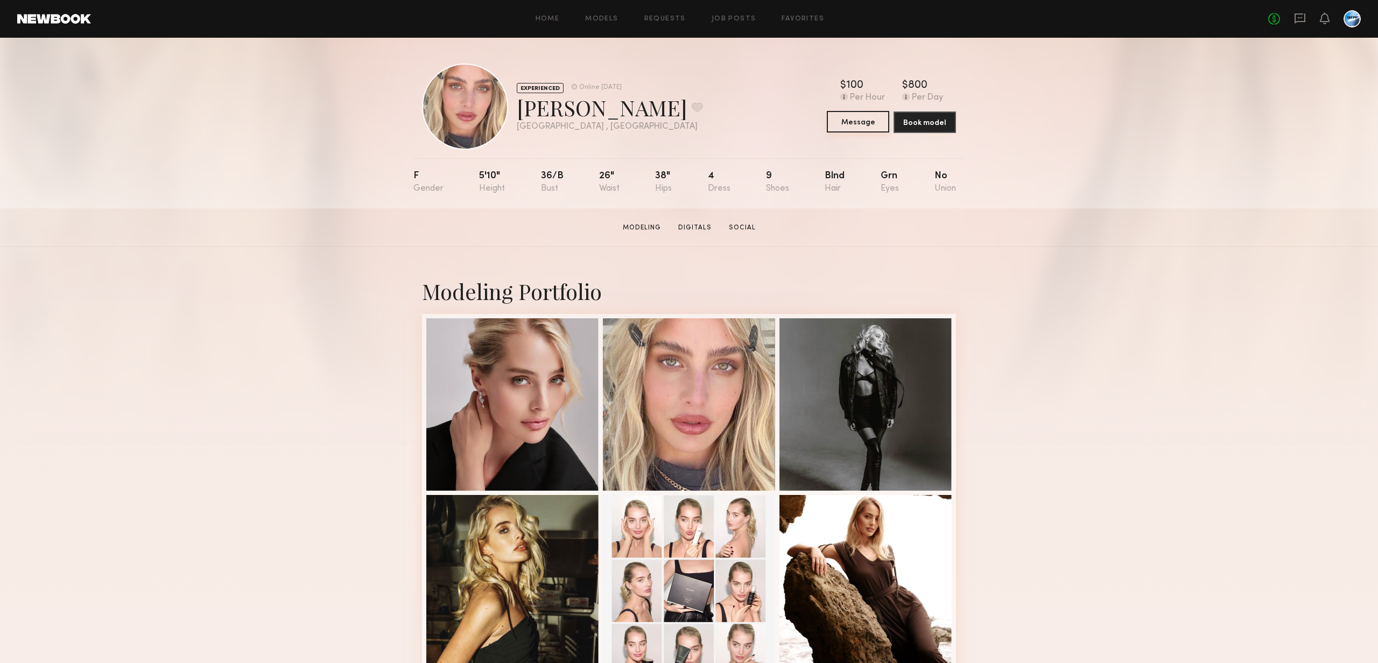
click at [856, 123] on button "Message" at bounding box center [858, 122] width 62 height 22
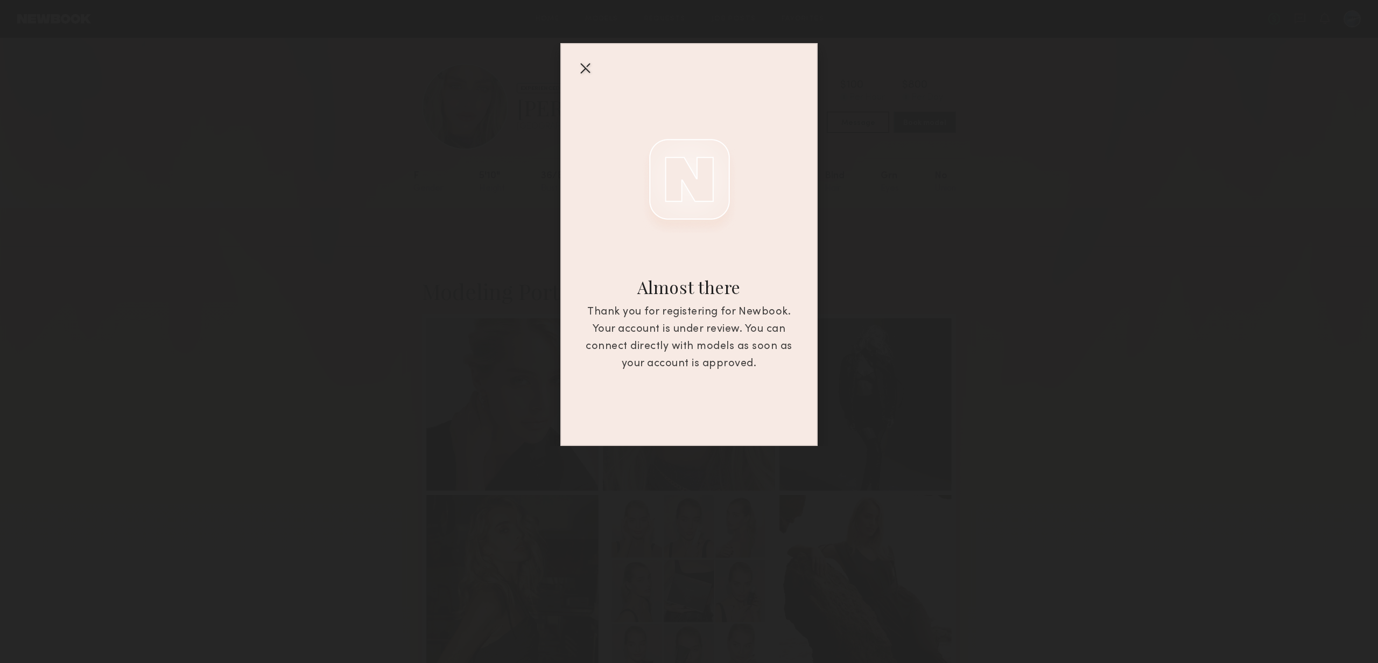
click at [584, 66] on div at bounding box center [585, 67] width 17 height 17
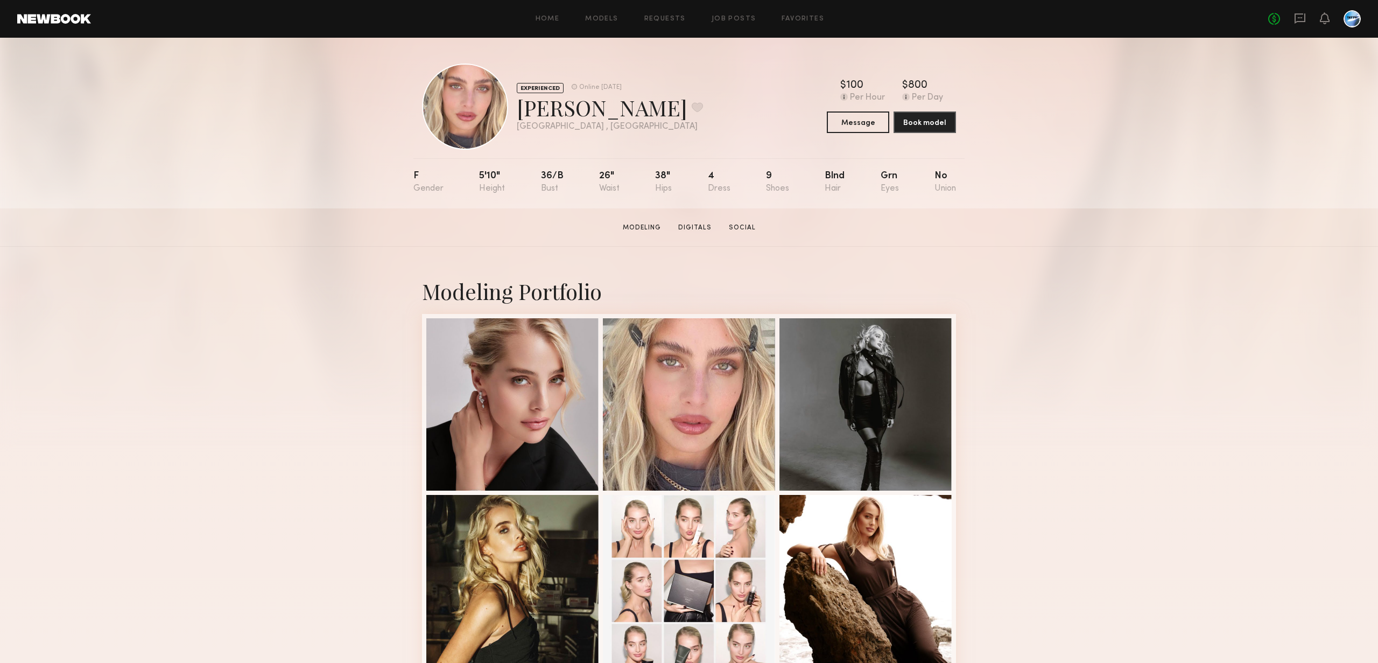
click at [1186, 123] on div "EXPERIENCED Online [DATE] [PERSON_NAME] Favorite [GEOGRAPHIC_DATA] , [GEOGRAPHI…" at bounding box center [689, 123] width 1378 height 171
